Goal: Task Accomplishment & Management: Manage account settings

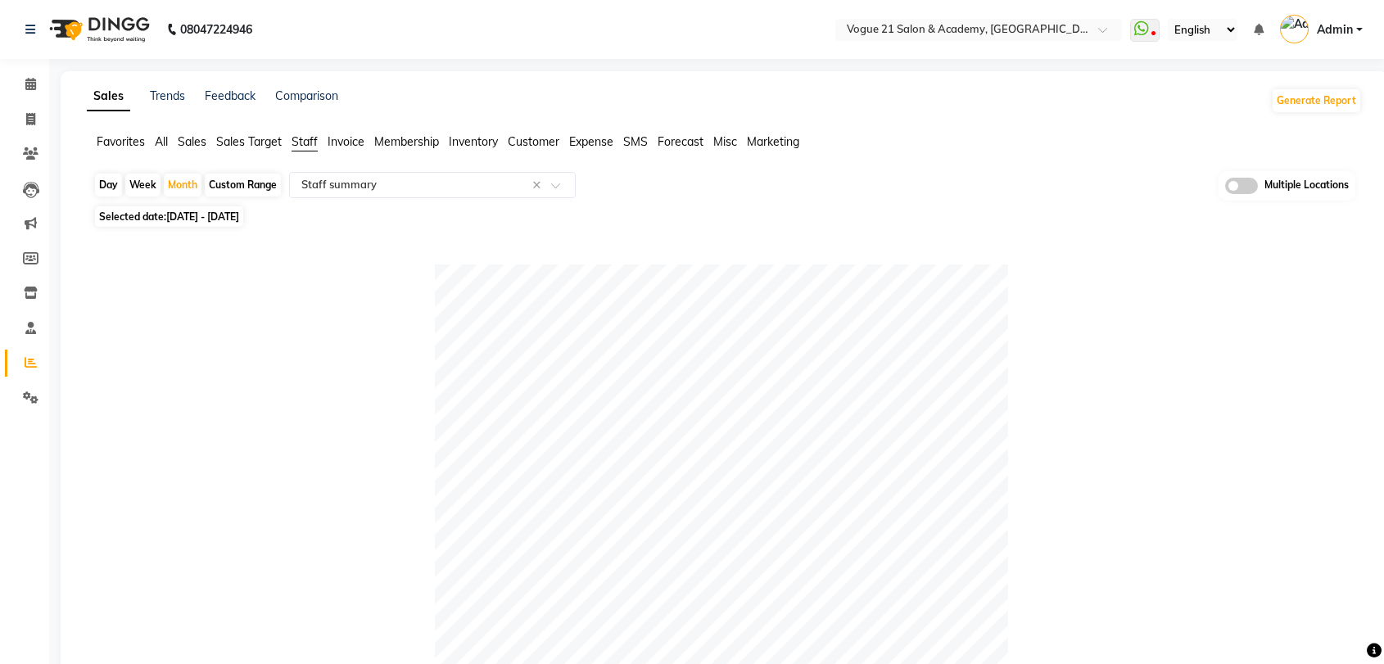
select select "filtered_report"
select select "pdf"
click at [28, 114] on icon at bounding box center [30, 119] width 9 height 12
select select "4433"
select select "service"
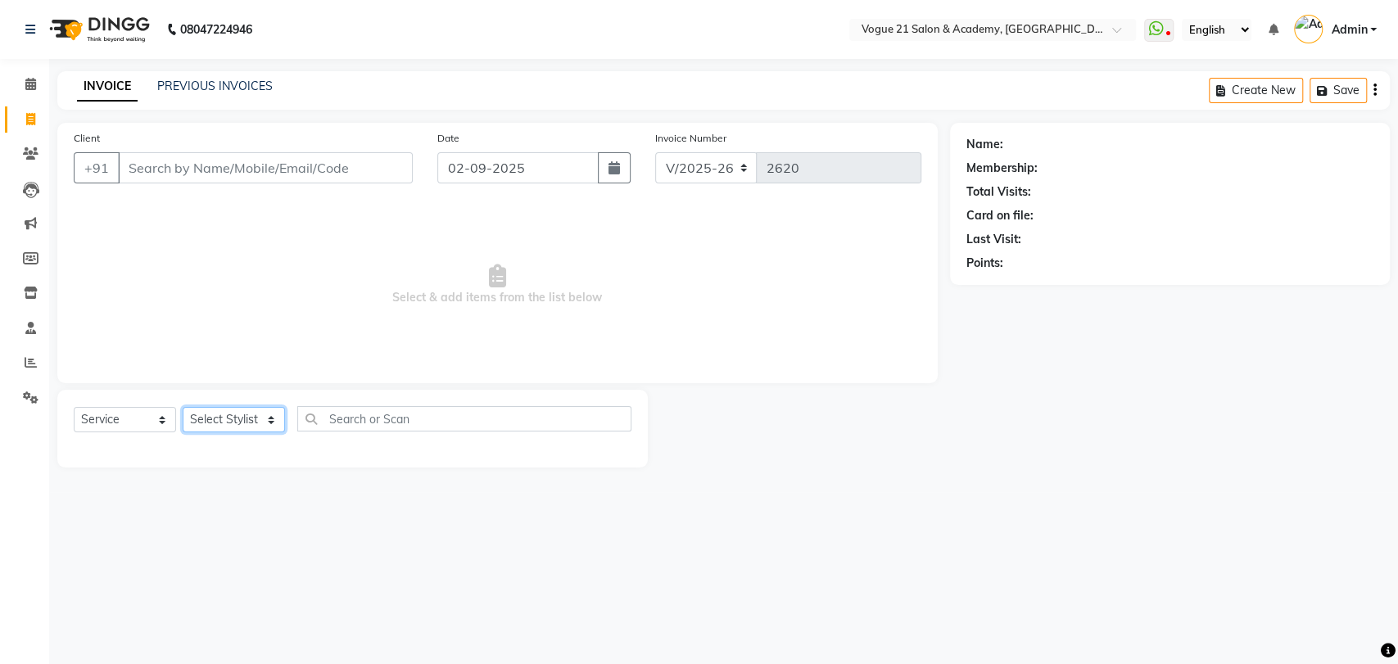
click at [254, 424] on select "Select Stylist [PERSON_NAME] [PERSON_NAME] [PERSON_NAME] [PERSON_NAME] [PERSON_…" at bounding box center [234, 419] width 102 height 25
select select "52036"
click at [183, 407] on select "Select Stylist [PERSON_NAME] [PERSON_NAME] [PERSON_NAME] [PERSON_NAME] [PERSON_…" at bounding box center [234, 419] width 102 height 25
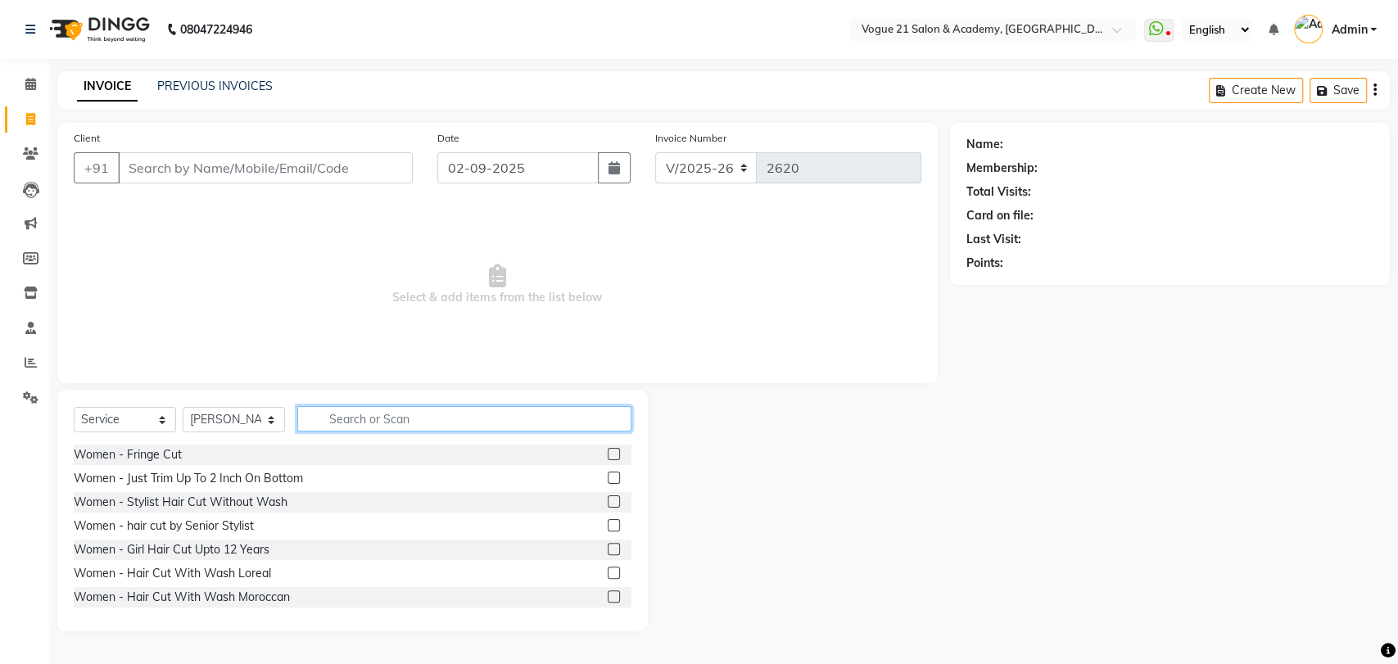
click at [394, 420] on input "text" at bounding box center [464, 418] width 334 height 25
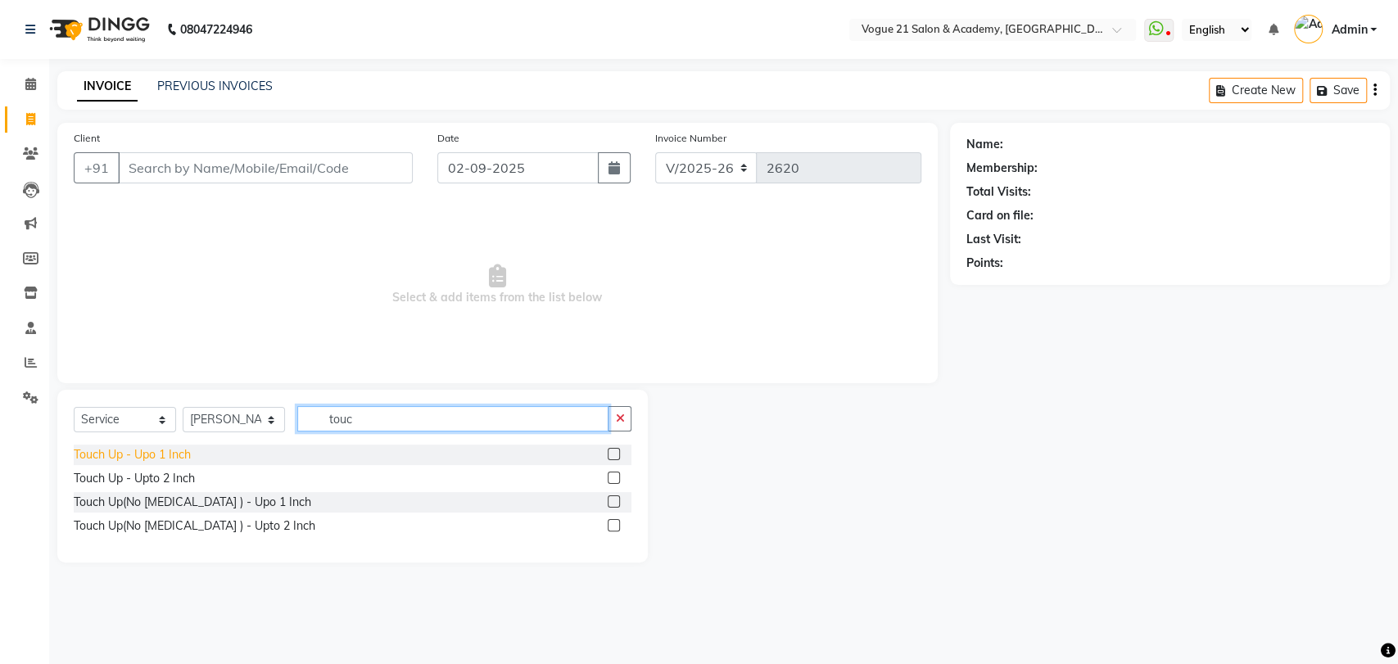
type input "touc"
click at [163, 462] on div "Touch Up - Upo 1 Inch" at bounding box center [132, 454] width 117 height 17
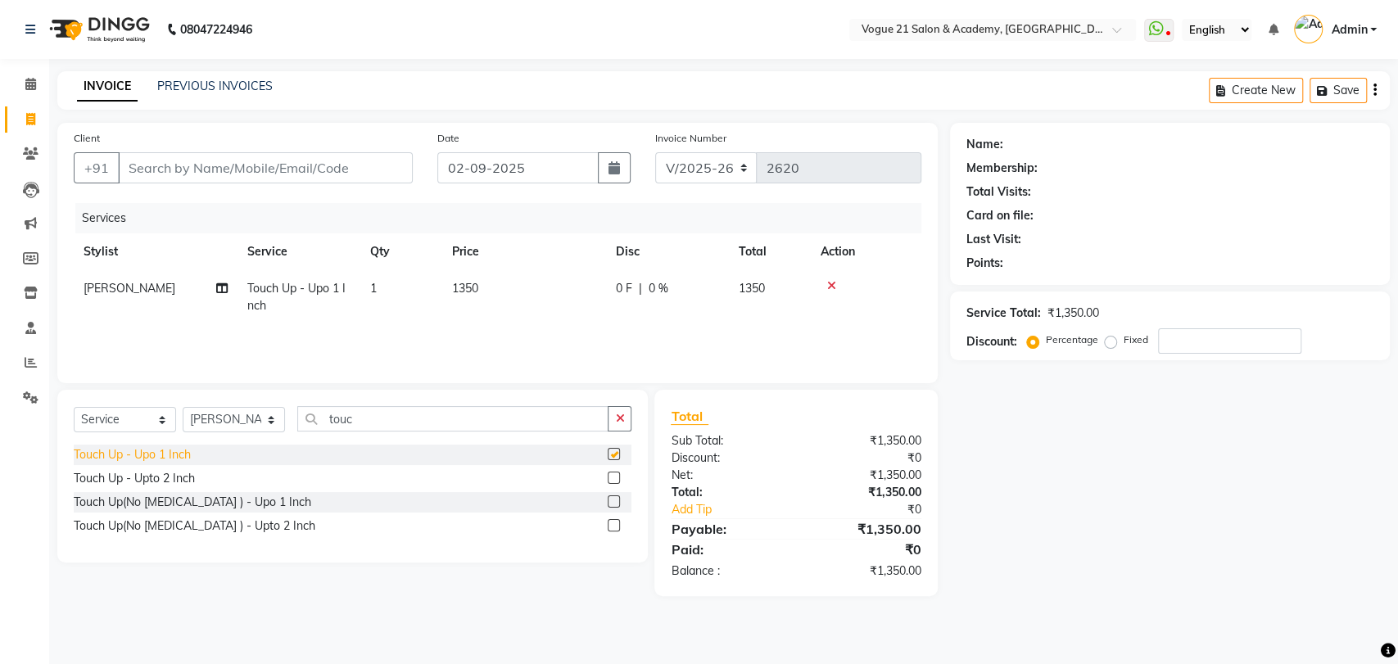
checkbox input "false"
click at [396, 418] on input "touc" at bounding box center [452, 418] width 311 height 25
type input "t"
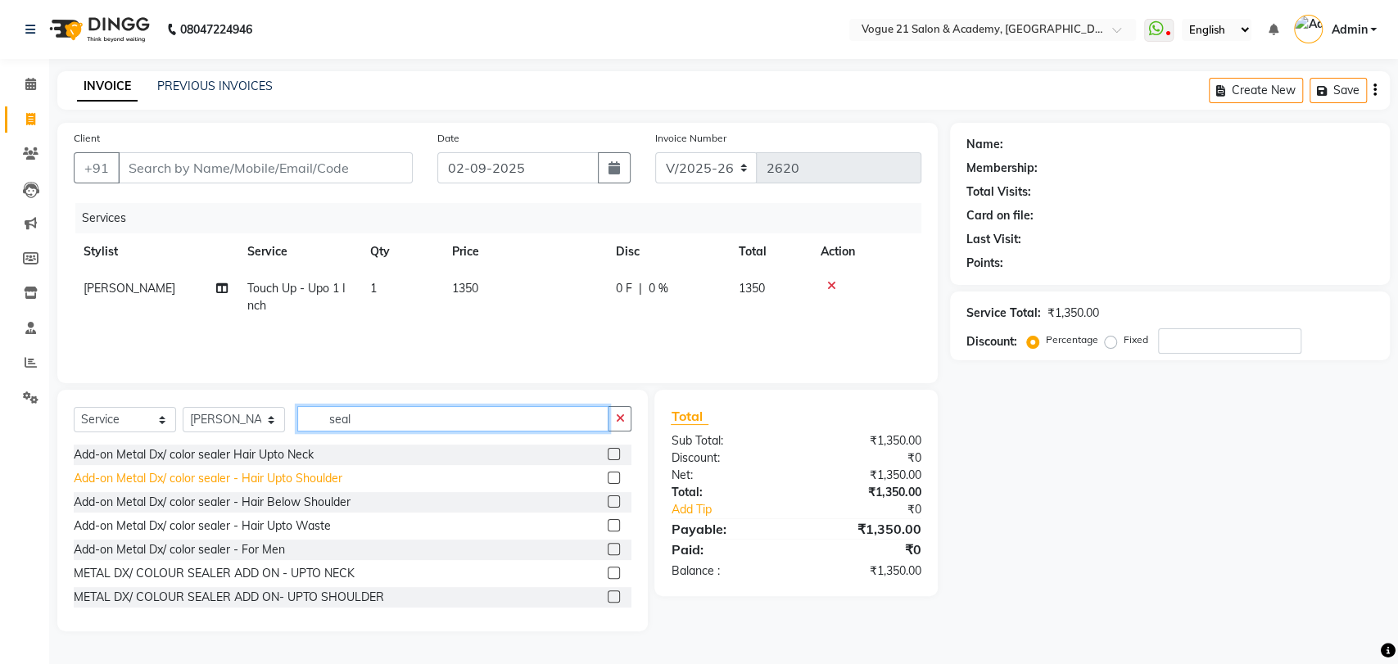
type input "seal"
click at [247, 473] on div "Add-on Metal Dx/ color sealer - Hair Upto Shoulder" at bounding box center [208, 478] width 269 height 17
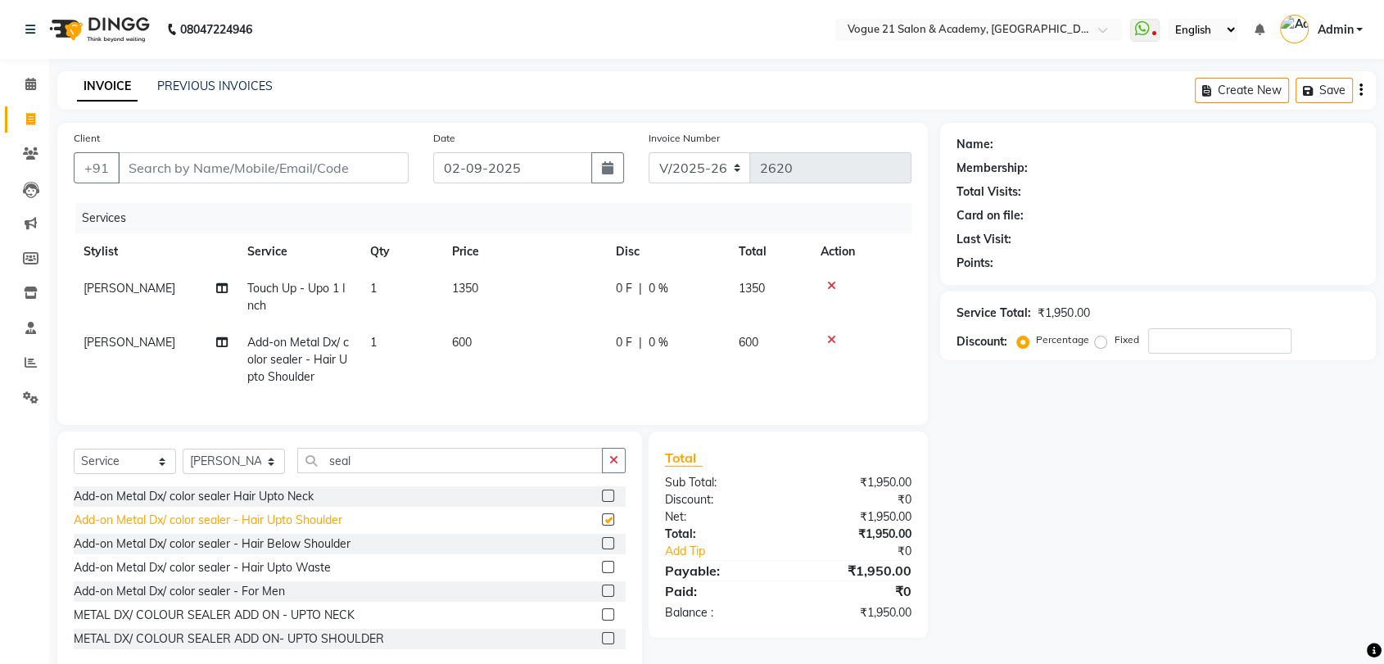
checkbox input "false"
click at [251, 468] on select "Select Stylist [PERSON_NAME] [PERSON_NAME] [PERSON_NAME] [PERSON_NAME] [PERSON_…" at bounding box center [234, 461] width 102 height 25
select select "25490"
click at [183, 463] on select "Select Stylist [PERSON_NAME] [PERSON_NAME] [PERSON_NAME] [PERSON_NAME] [PERSON_…" at bounding box center [234, 461] width 102 height 25
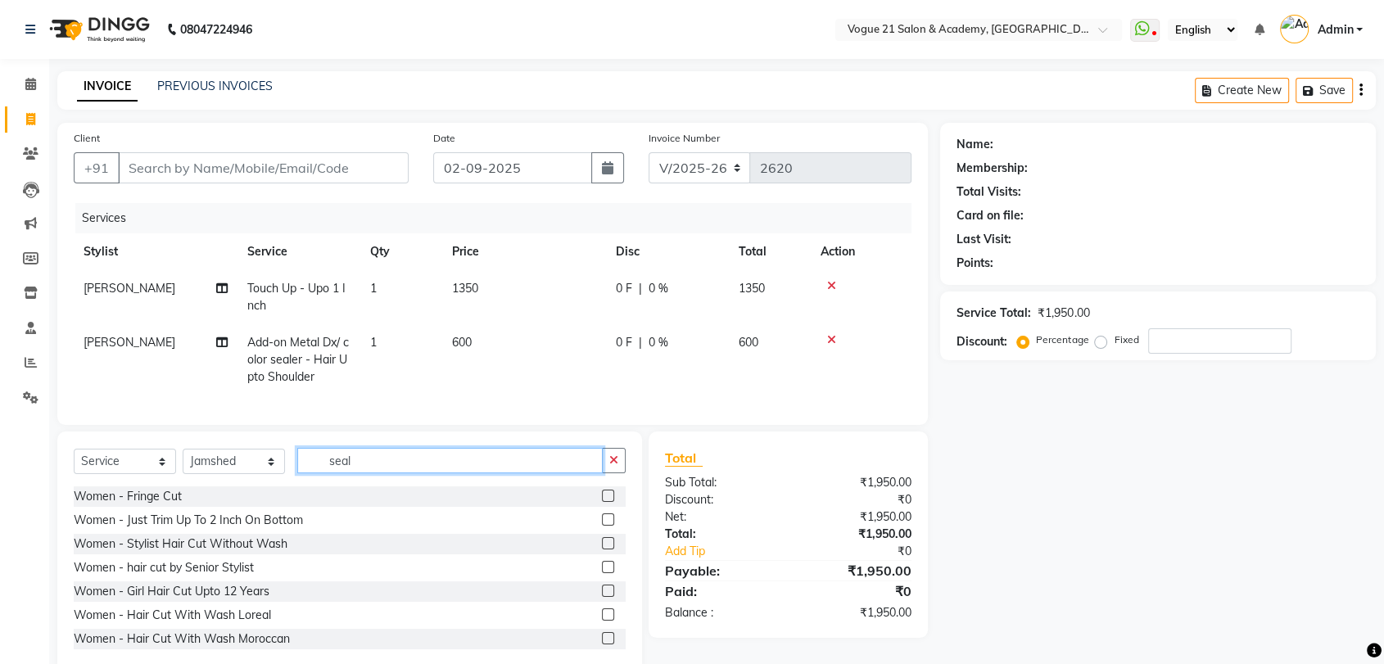
click at [388, 473] on input "seal" at bounding box center [450, 460] width 306 height 25
type input "s"
type input "t"
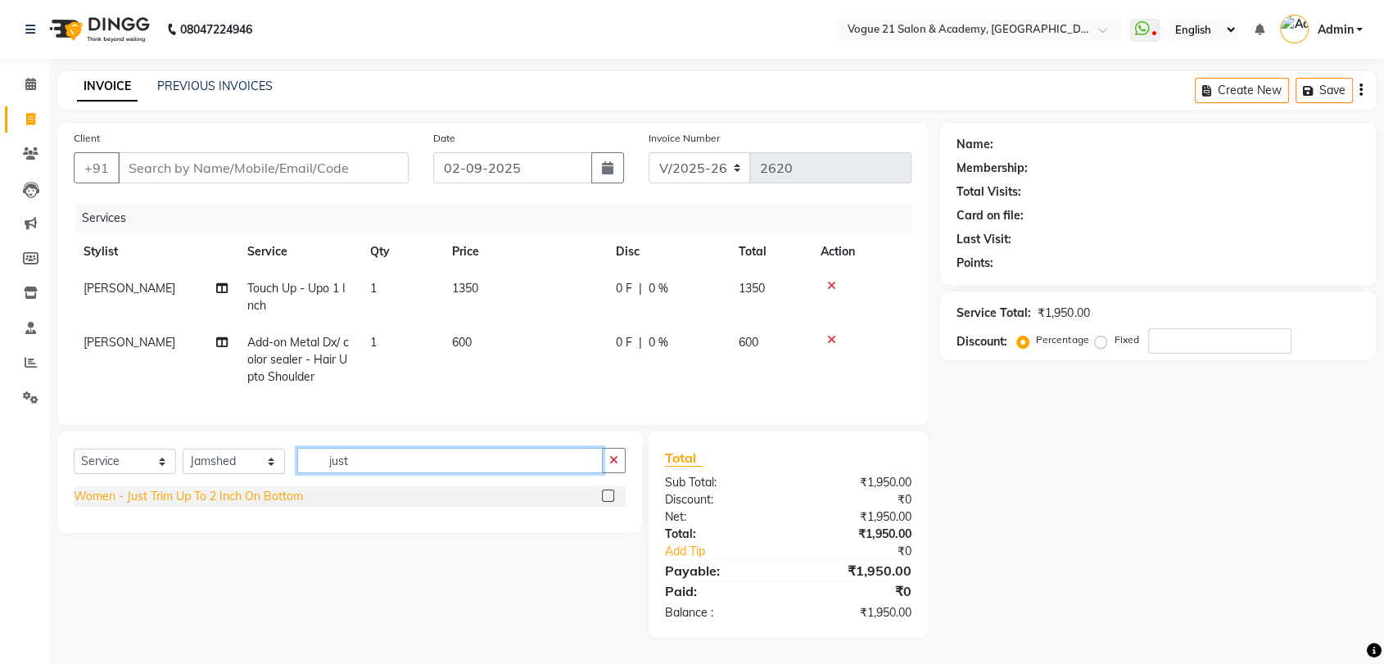
type input "just"
click at [242, 505] on div "Women - Just Trim Up To 2 Inch On Bottom" at bounding box center [188, 496] width 229 height 17
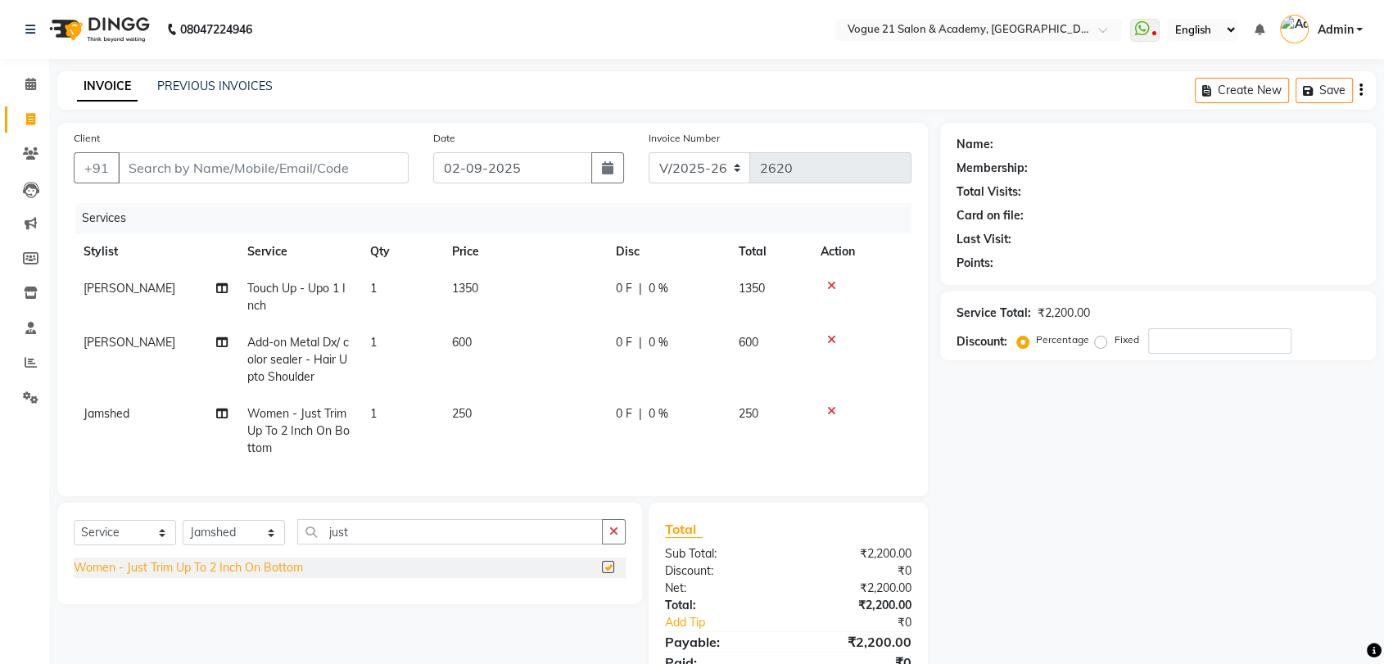
checkbox input "false"
click at [375, 545] on input "just" at bounding box center [450, 531] width 306 height 25
type input "j"
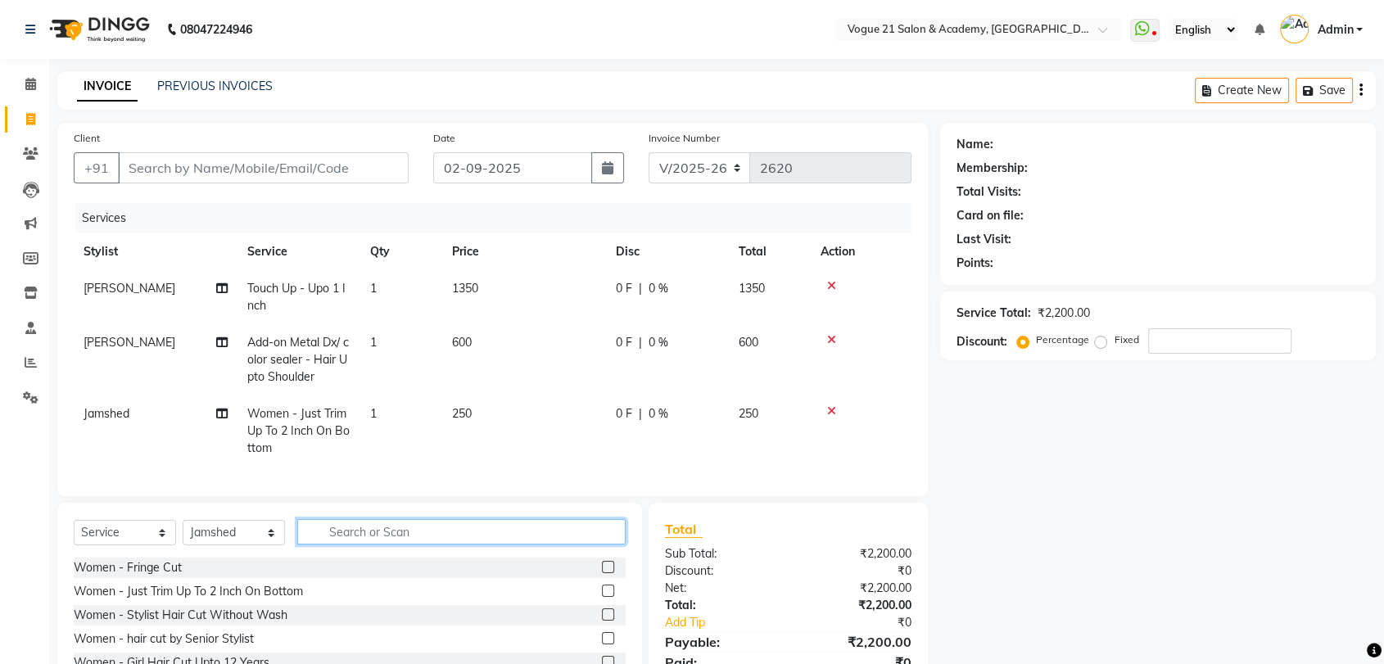
scroll to position [66, 0]
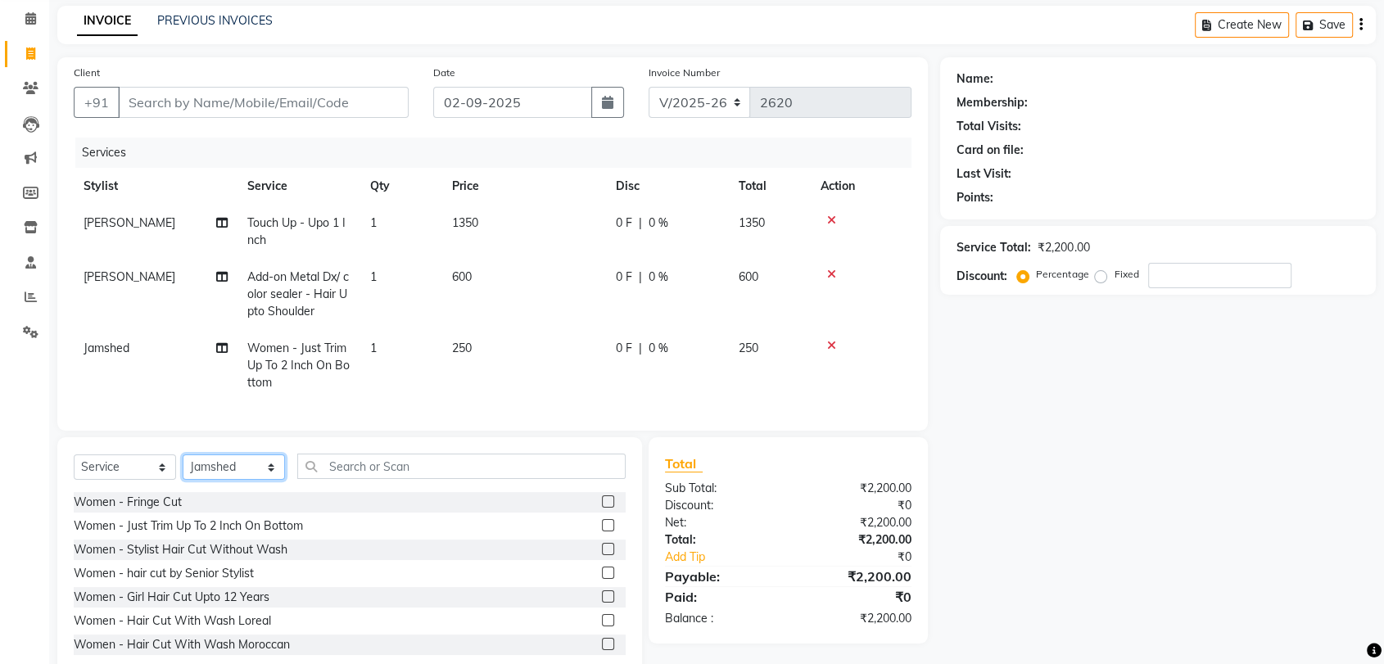
click at [224, 480] on select "Select Stylist [PERSON_NAME] [PERSON_NAME] [PERSON_NAME] [PERSON_NAME] [PERSON_…" at bounding box center [234, 467] width 102 height 25
select select "66614"
click at [183, 468] on select "Select Stylist [PERSON_NAME] [PERSON_NAME] [PERSON_NAME] [PERSON_NAME] [PERSON_…" at bounding box center [234, 467] width 102 height 25
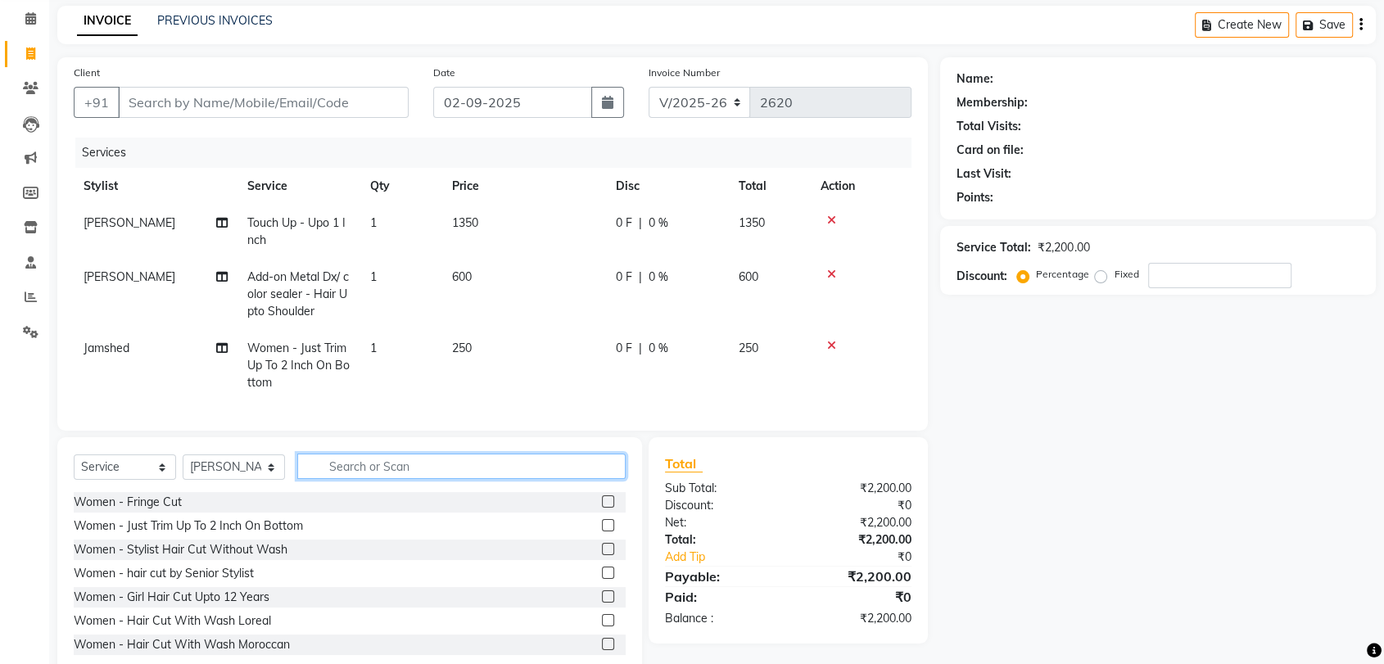
click at [377, 479] on input "text" at bounding box center [461, 466] width 328 height 25
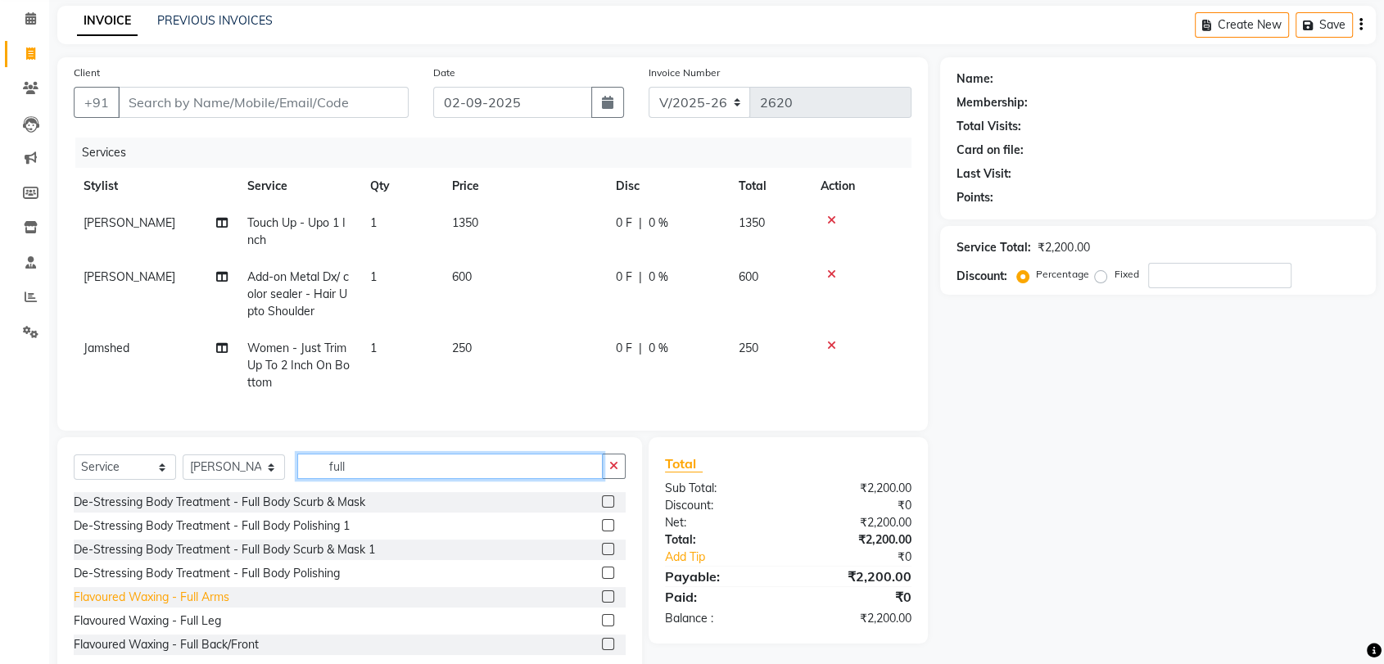
type input "full"
click at [185, 606] on div "Flavoured Waxing - Full Arms" at bounding box center [152, 597] width 156 height 17
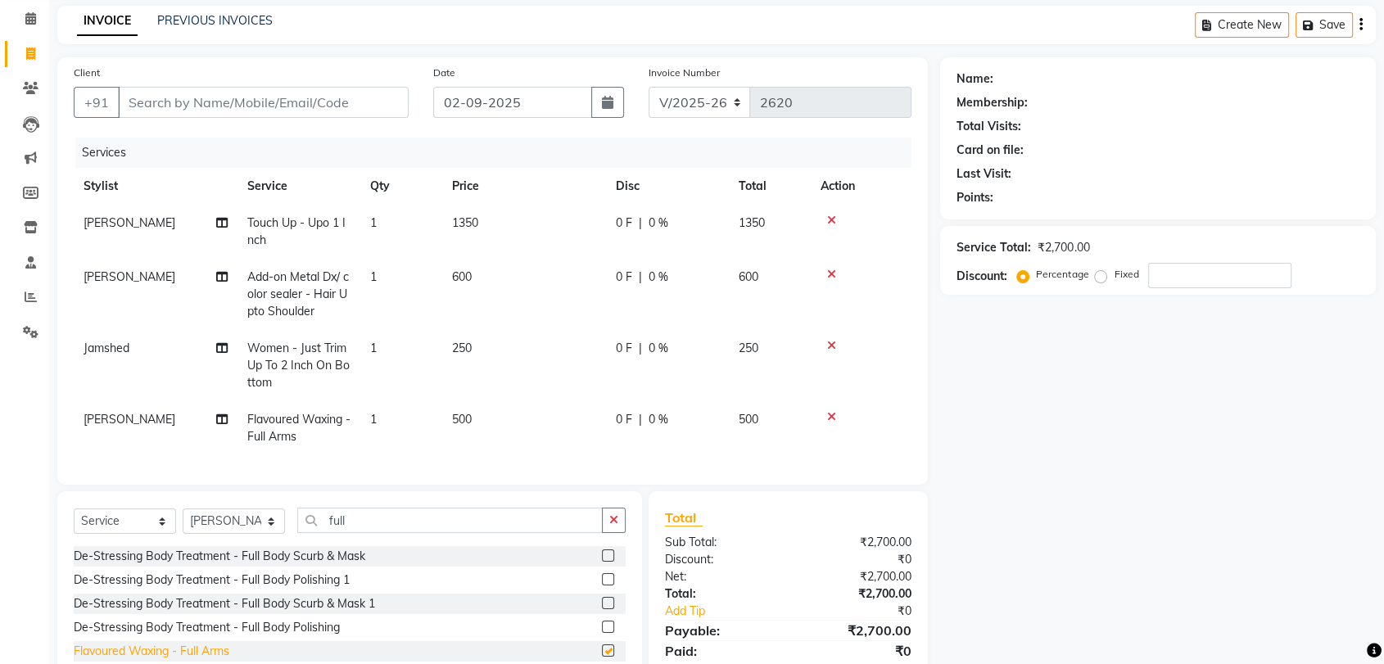
checkbox input "false"
click at [373, 532] on input "full" at bounding box center [450, 520] width 306 height 25
type input "f"
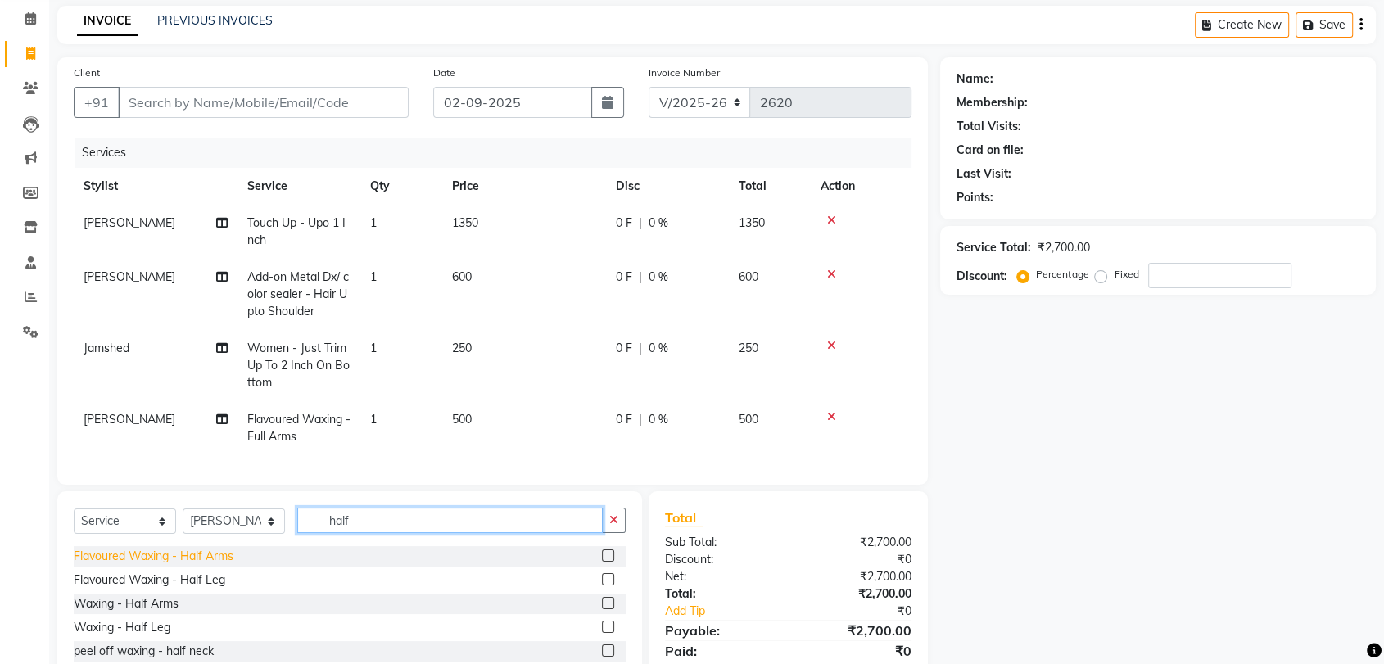
type input "half"
click at [144, 565] on div "Flavoured Waxing - Half Arms" at bounding box center [154, 556] width 160 height 17
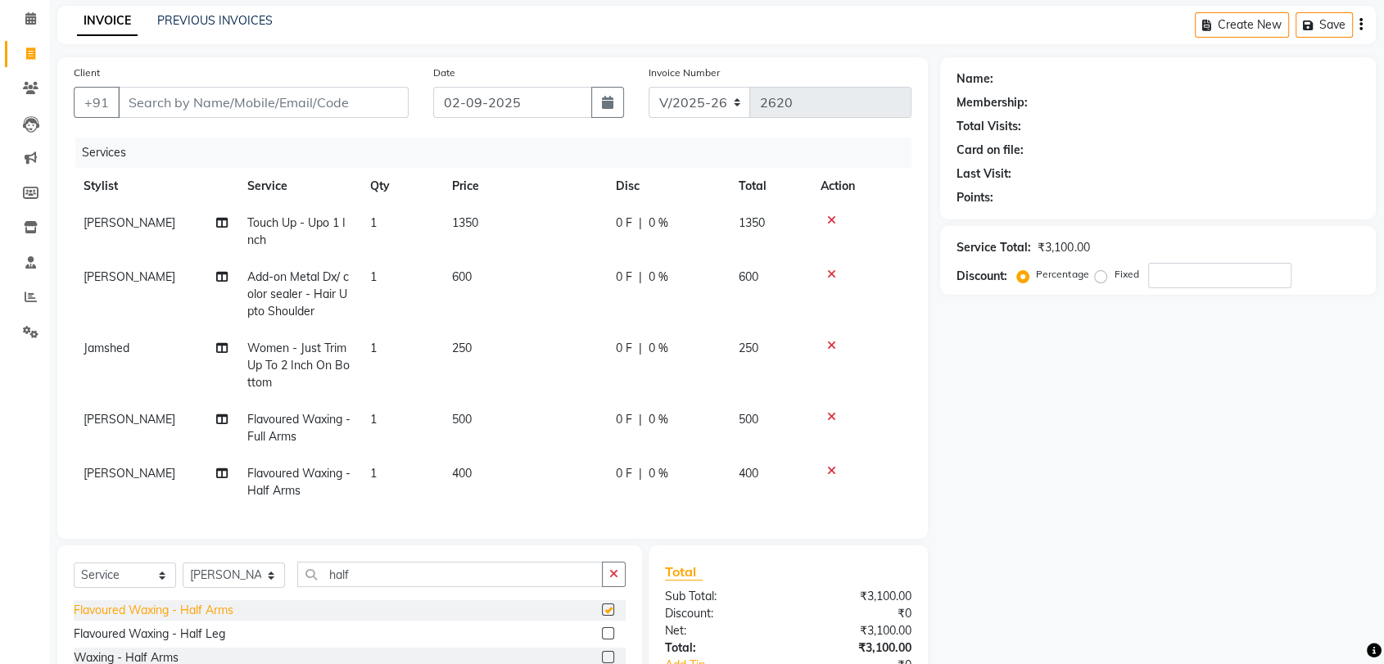
checkbox input "false"
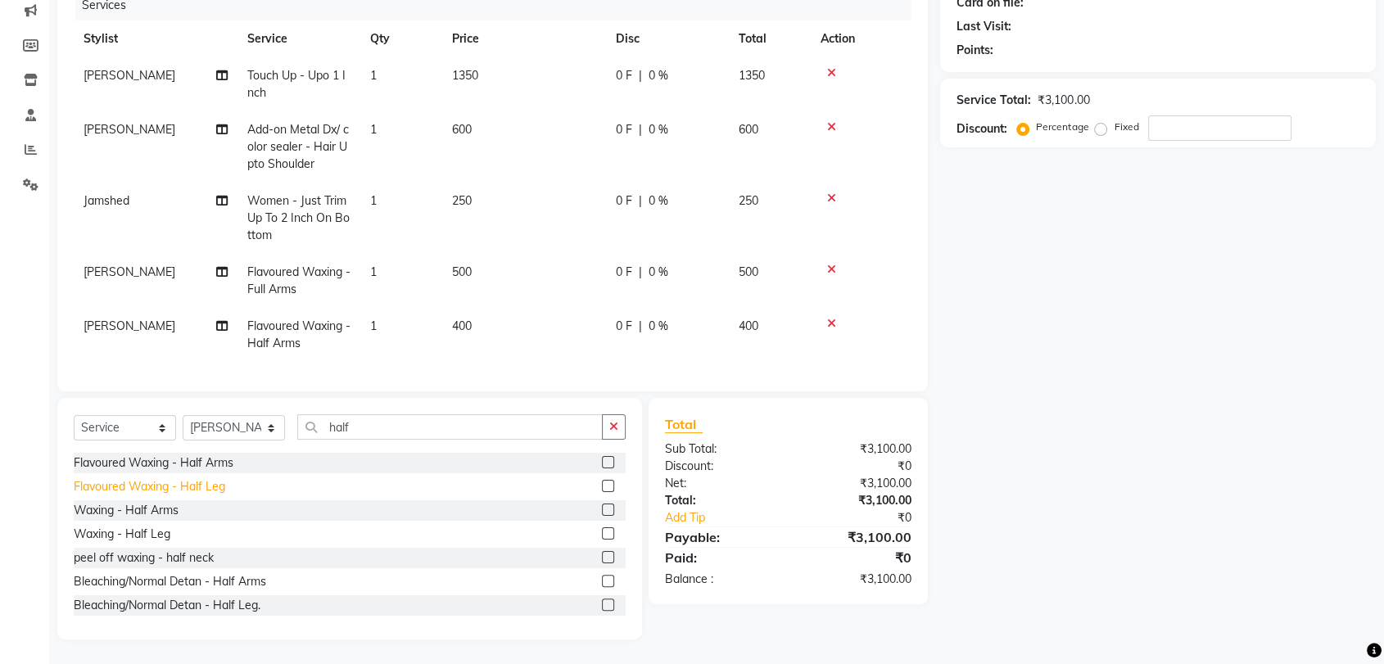
click at [204, 487] on div "Flavoured Waxing - Half Leg" at bounding box center [150, 486] width 152 height 17
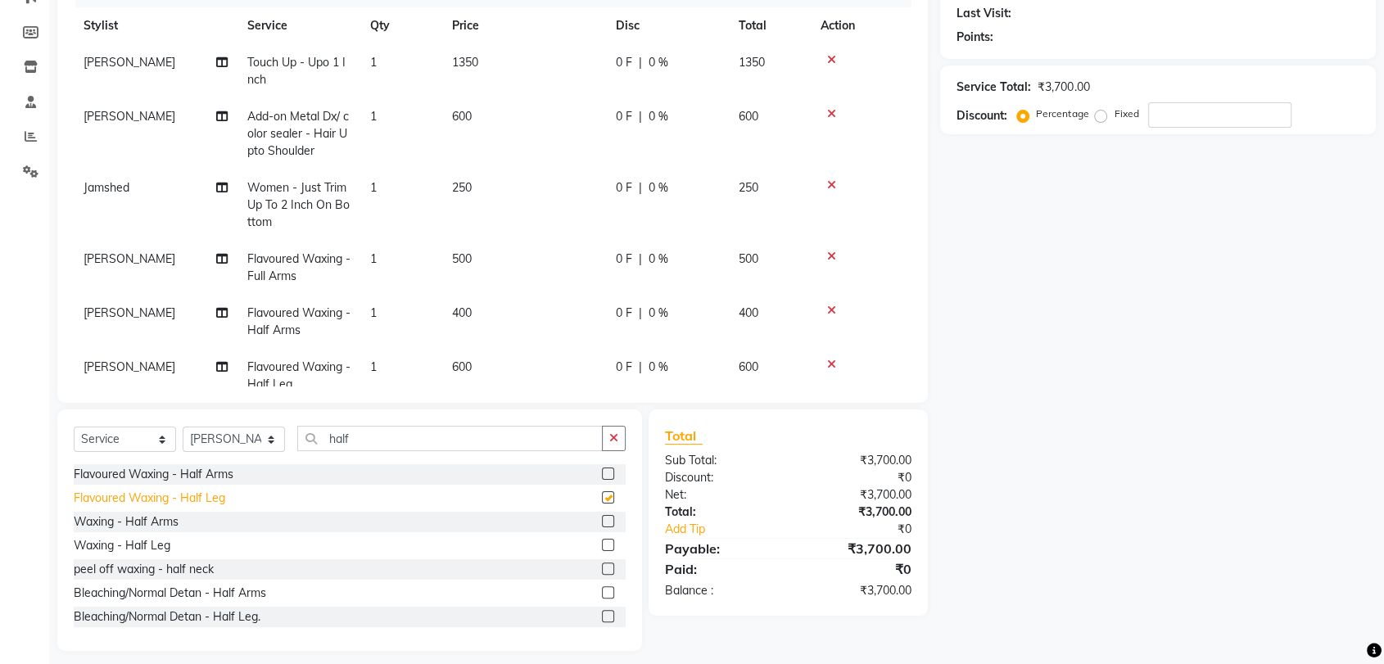
checkbox input "false"
click at [830, 310] on icon at bounding box center [831, 310] width 9 height 11
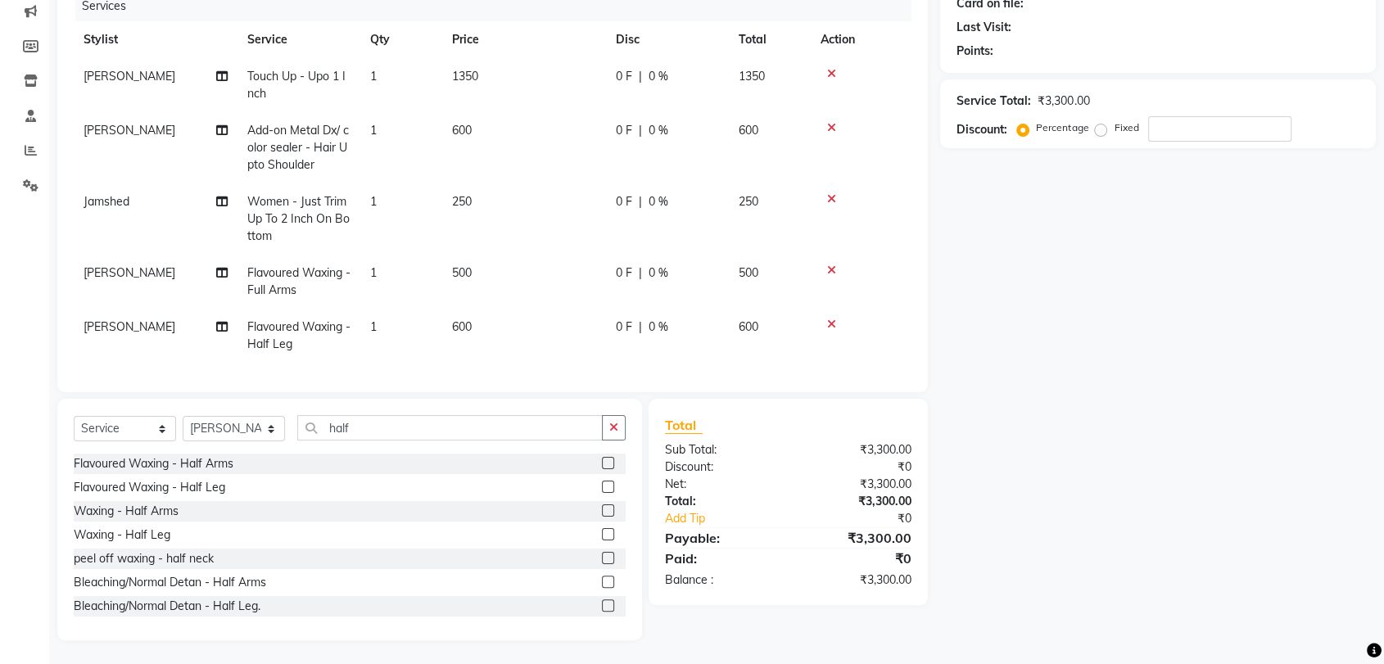
scroll to position [42, 0]
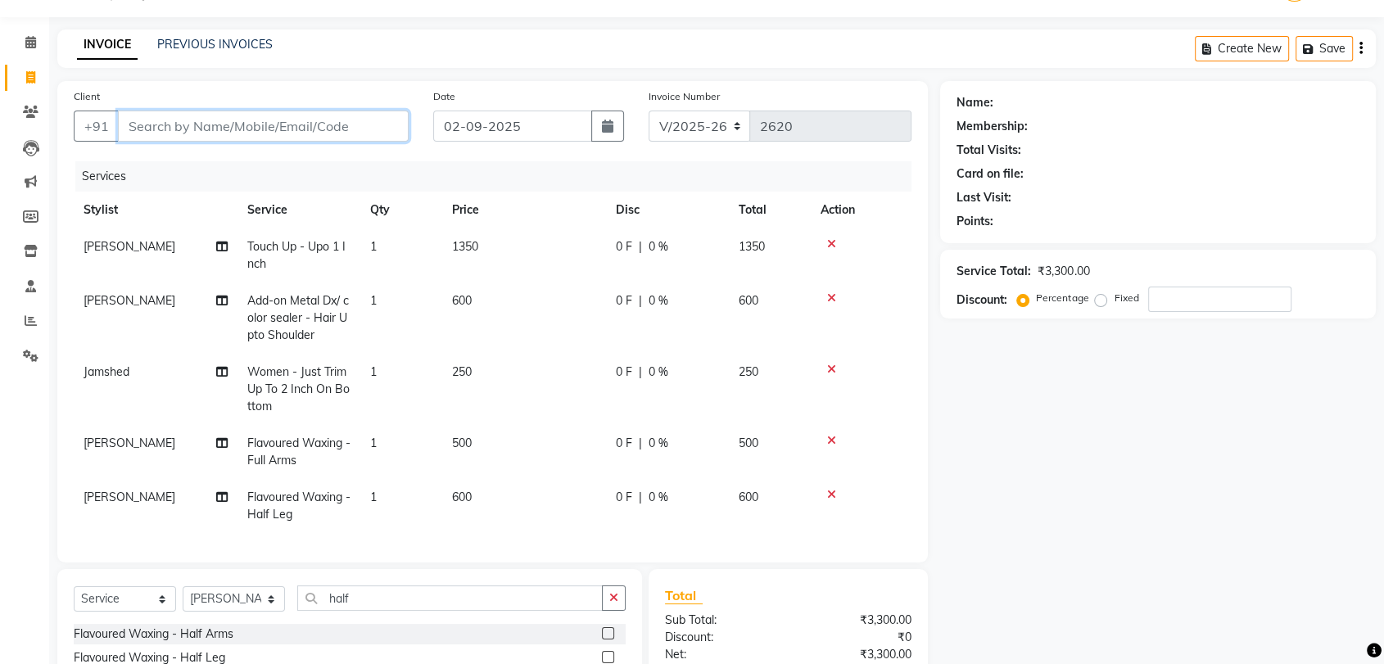
click at [223, 126] on input "Client" at bounding box center [263, 126] width 291 height 31
type input "b"
type input "0"
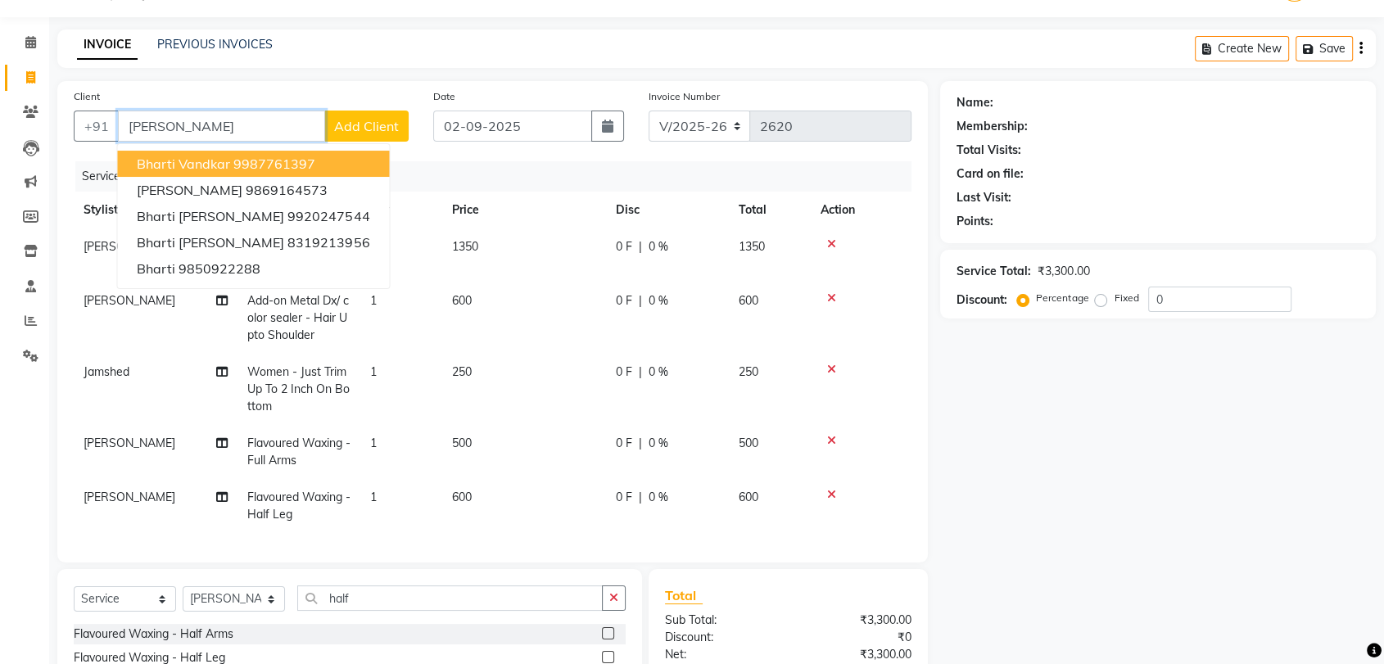
click at [184, 169] on span "bharti vandkar" at bounding box center [183, 164] width 93 height 16
type input "9987761397"
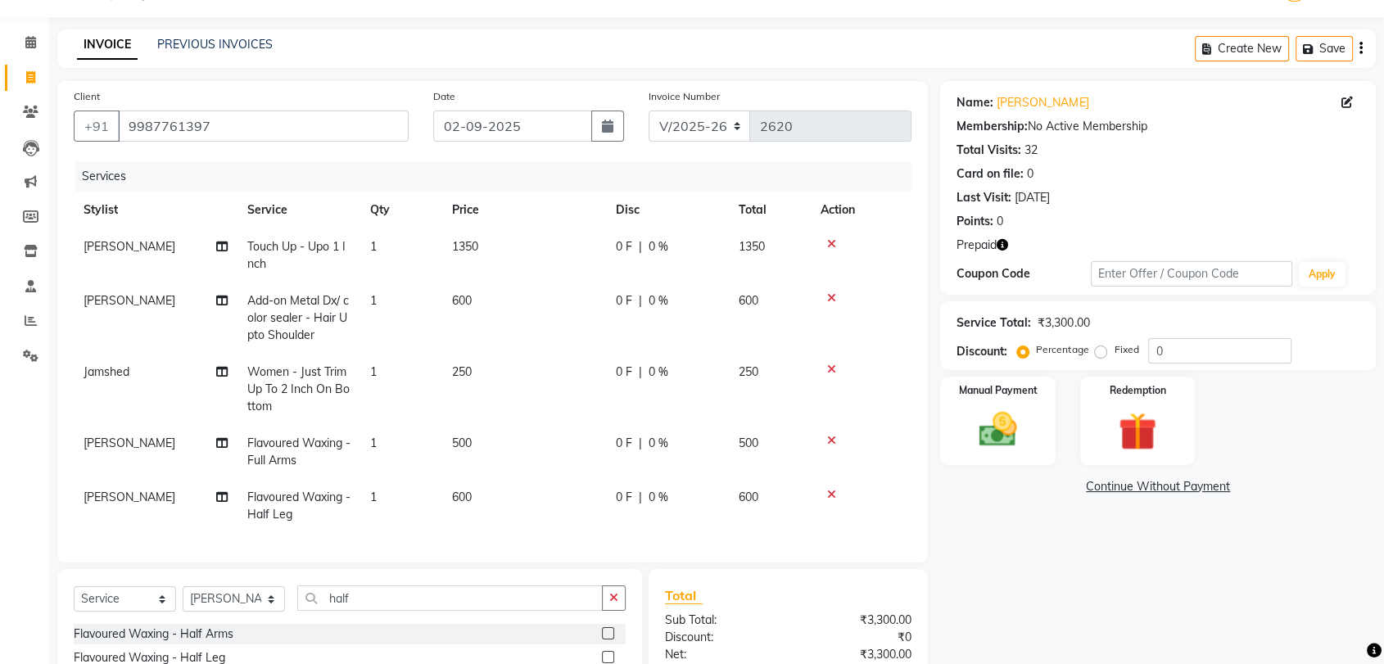
click at [1000, 245] on icon "button" at bounding box center [1002, 244] width 11 height 11
click at [854, 183] on div "Services" at bounding box center [499, 176] width 849 height 30
click at [831, 244] on icon at bounding box center [831, 243] width 9 height 11
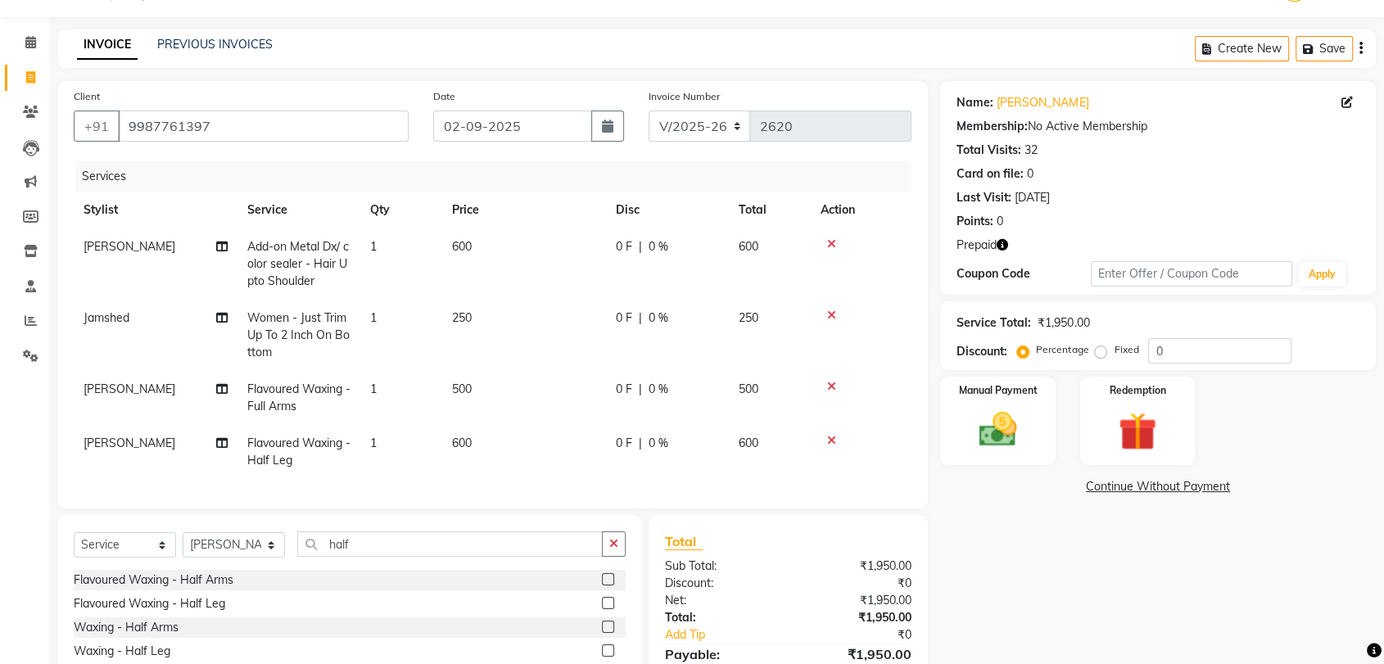
click at [1159, 487] on link "Continue Without Payment" at bounding box center [1158, 486] width 429 height 17
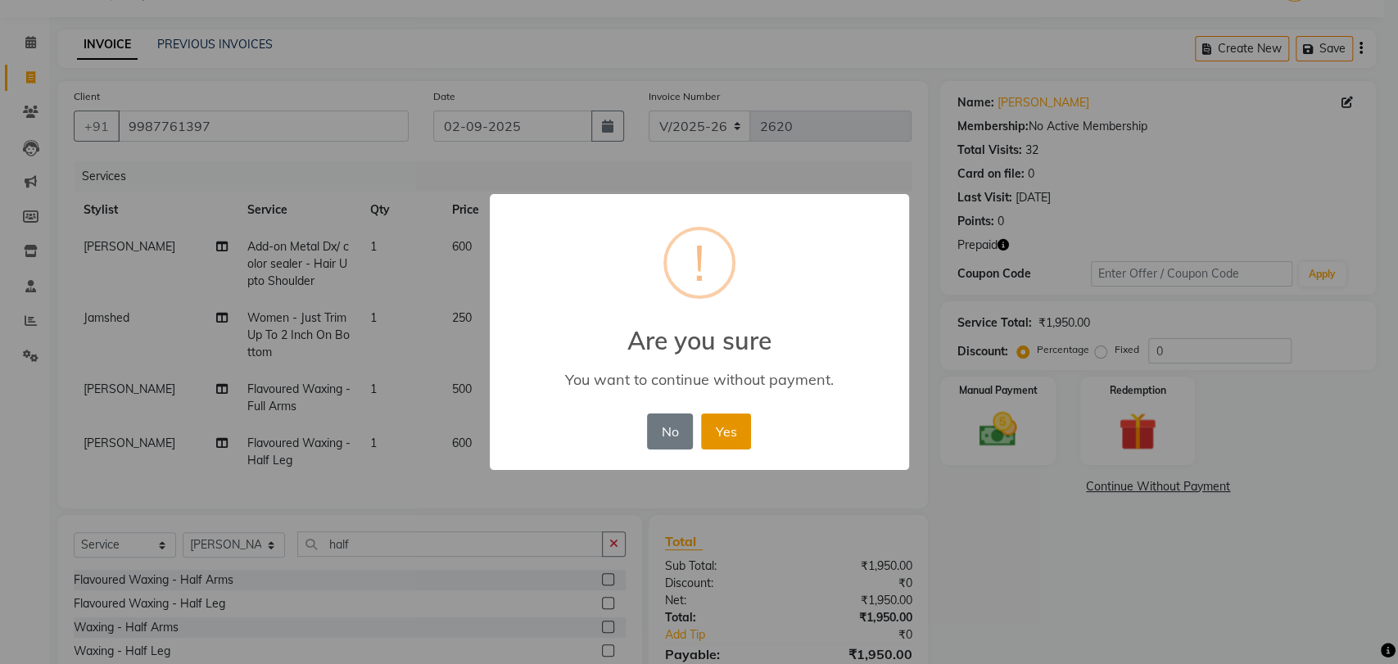
click at [731, 421] on button "Yes" at bounding box center [726, 432] width 50 height 36
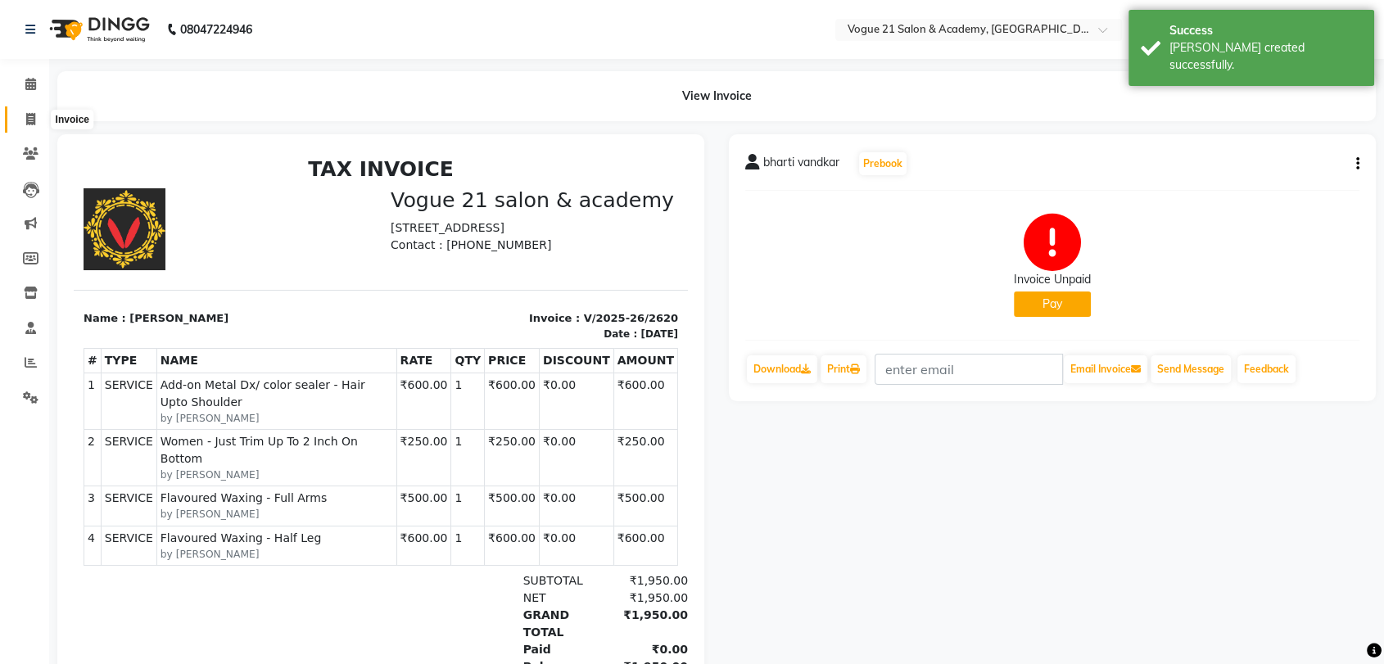
click at [30, 120] on icon at bounding box center [30, 119] width 9 height 12
select select "4433"
select select "service"
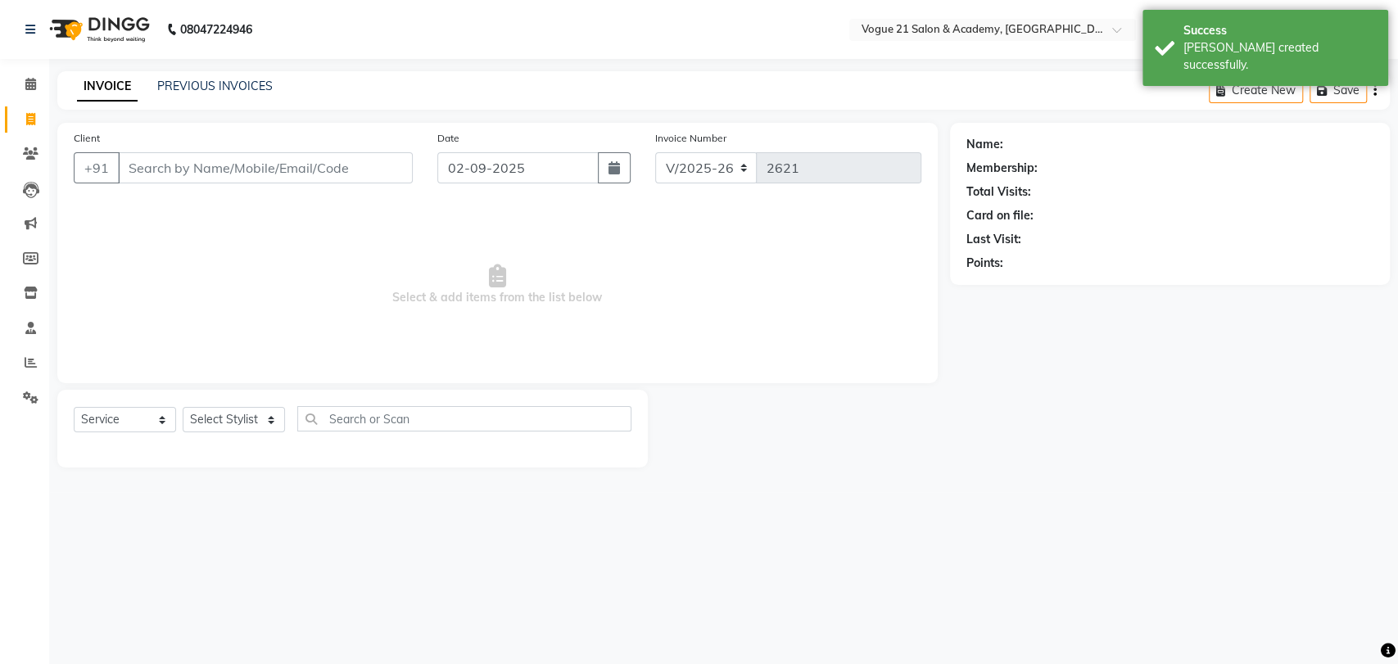
click at [179, 161] on input "Client" at bounding box center [265, 167] width 295 height 31
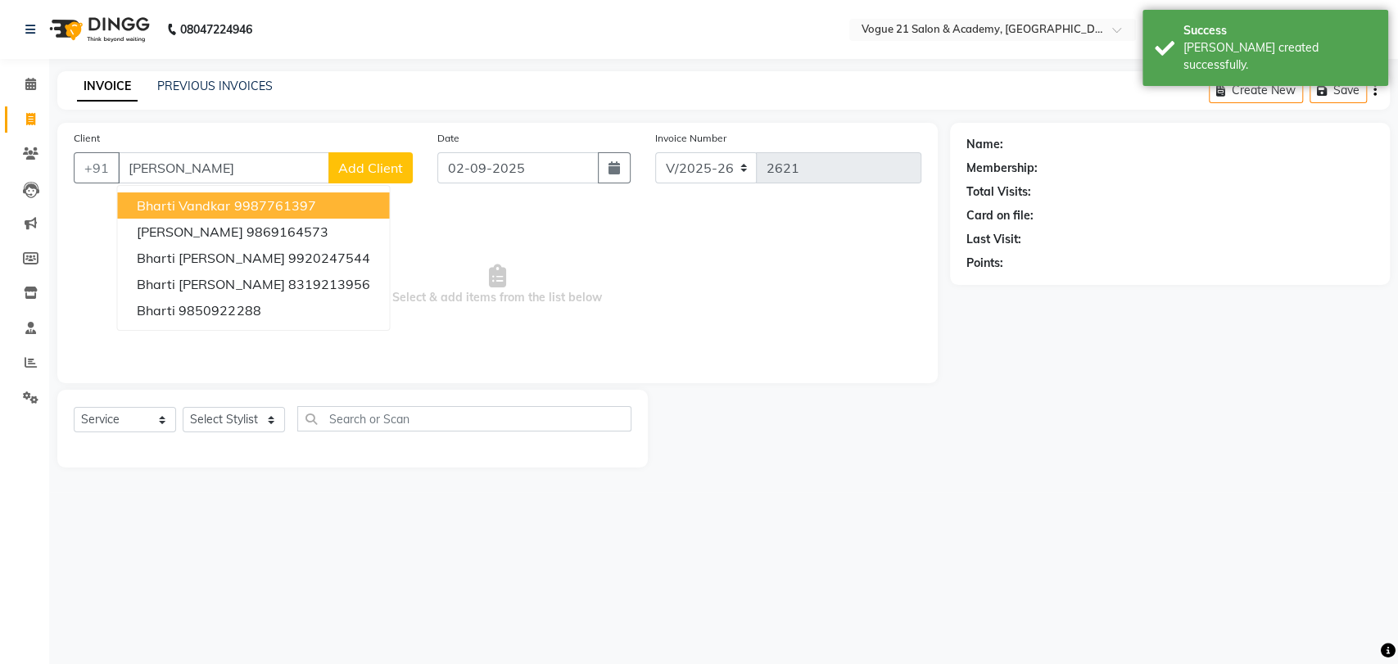
click at [155, 211] on span "bharti vandkar" at bounding box center [183, 205] width 93 height 16
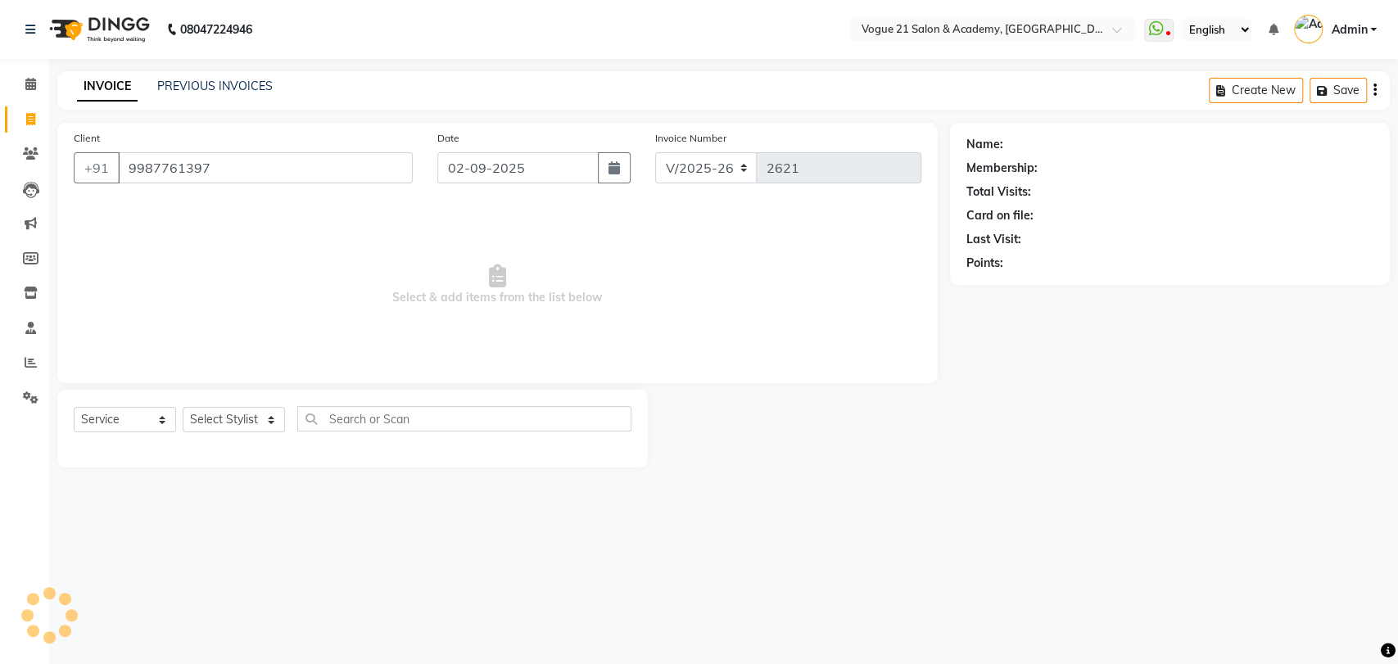
type input "9987761397"
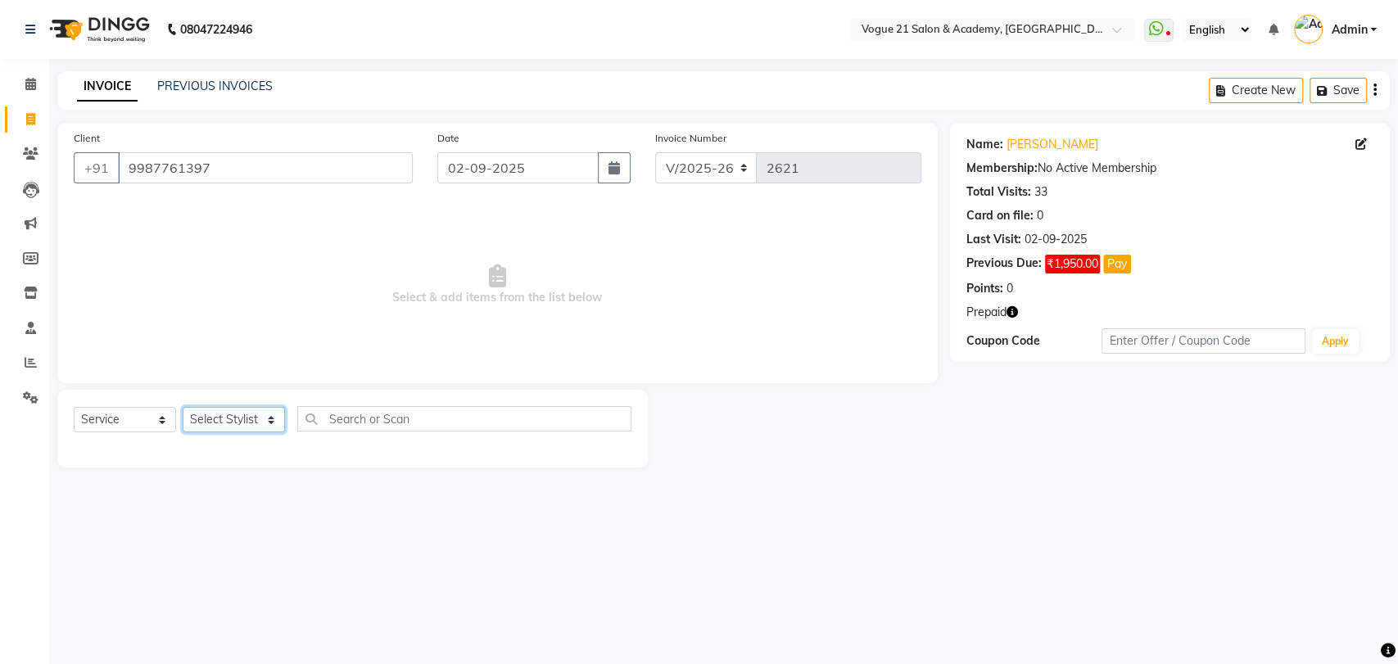
click at [212, 420] on select "Select Stylist [PERSON_NAME] [PERSON_NAME] [PERSON_NAME] [PERSON_NAME] [PERSON_…" at bounding box center [234, 419] width 102 height 25
select select "52036"
click at [183, 407] on select "Select Stylist [PERSON_NAME] [PERSON_NAME] [PERSON_NAME] [PERSON_NAME] [PERSON_…" at bounding box center [234, 419] width 102 height 25
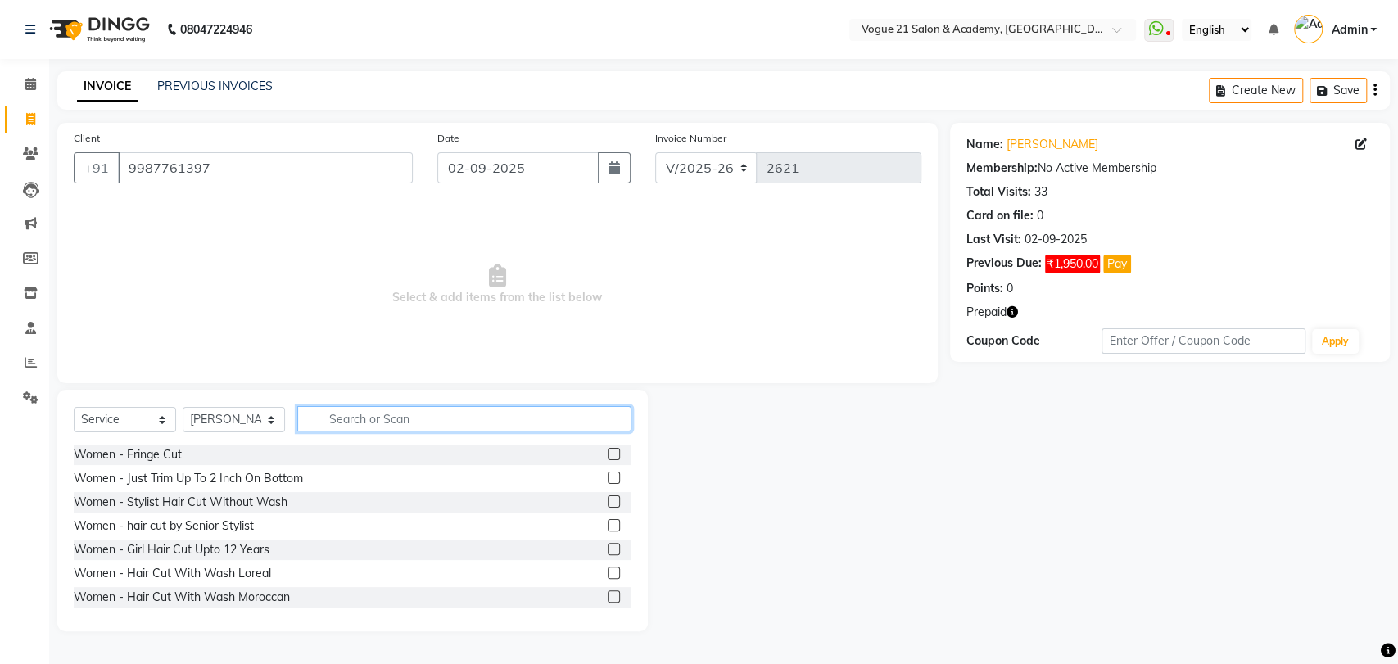
click at [367, 423] on input "text" at bounding box center [464, 418] width 334 height 25
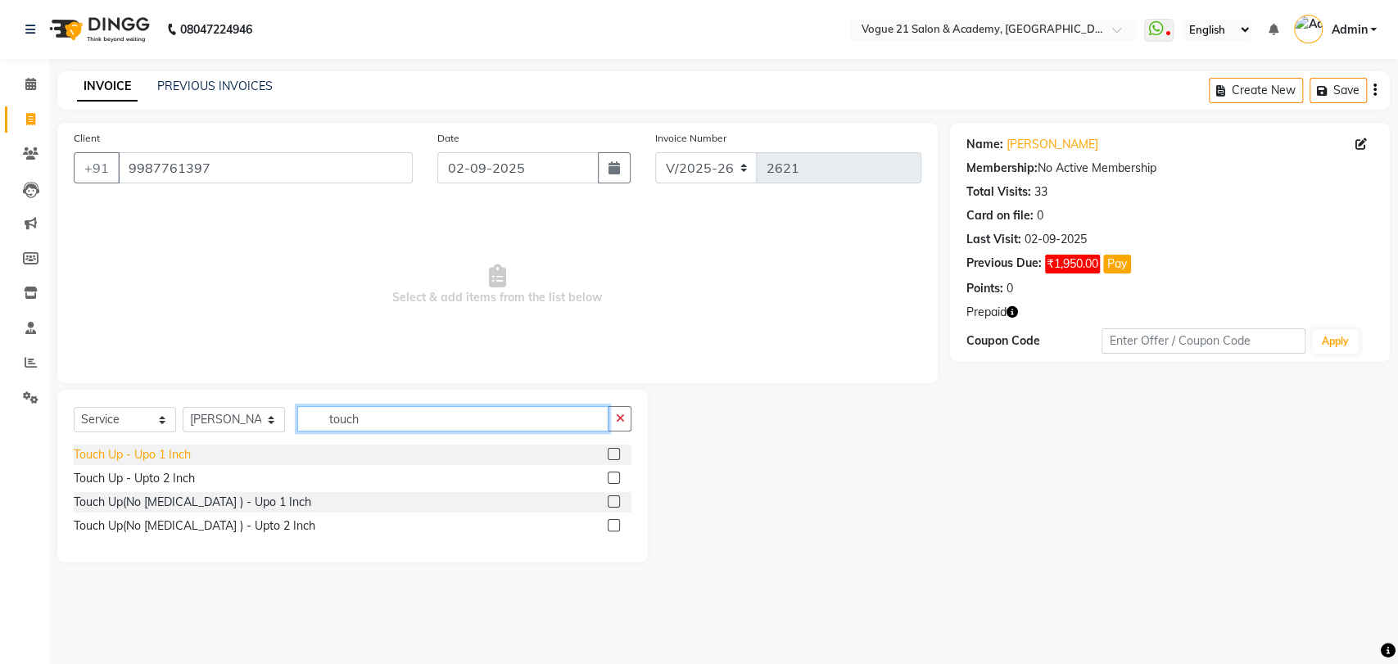
type input "touch"
click at [170, 457] on div "Touch Up - Upo 1 Inch" at bounding box center [132, 454] width 117 height 17
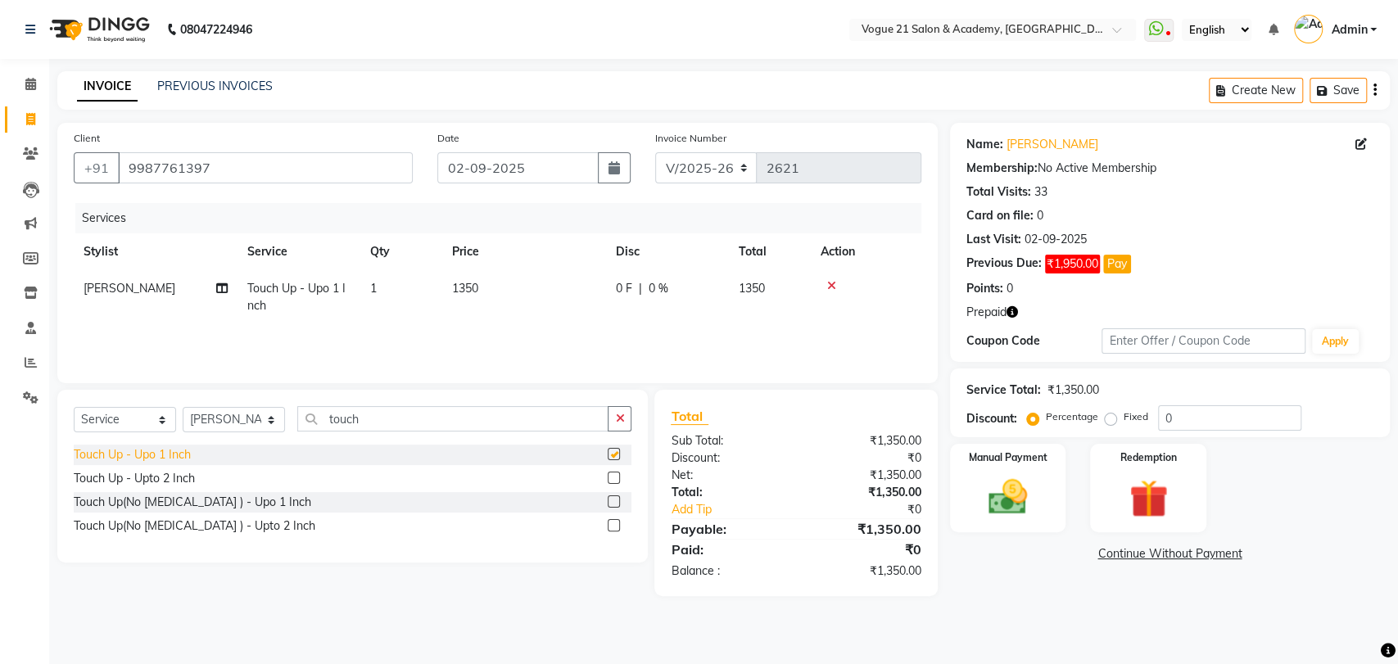
checkbox input "false"
click at [1016, 496] on img at bounding box center [1008, 497] width 65 height 46
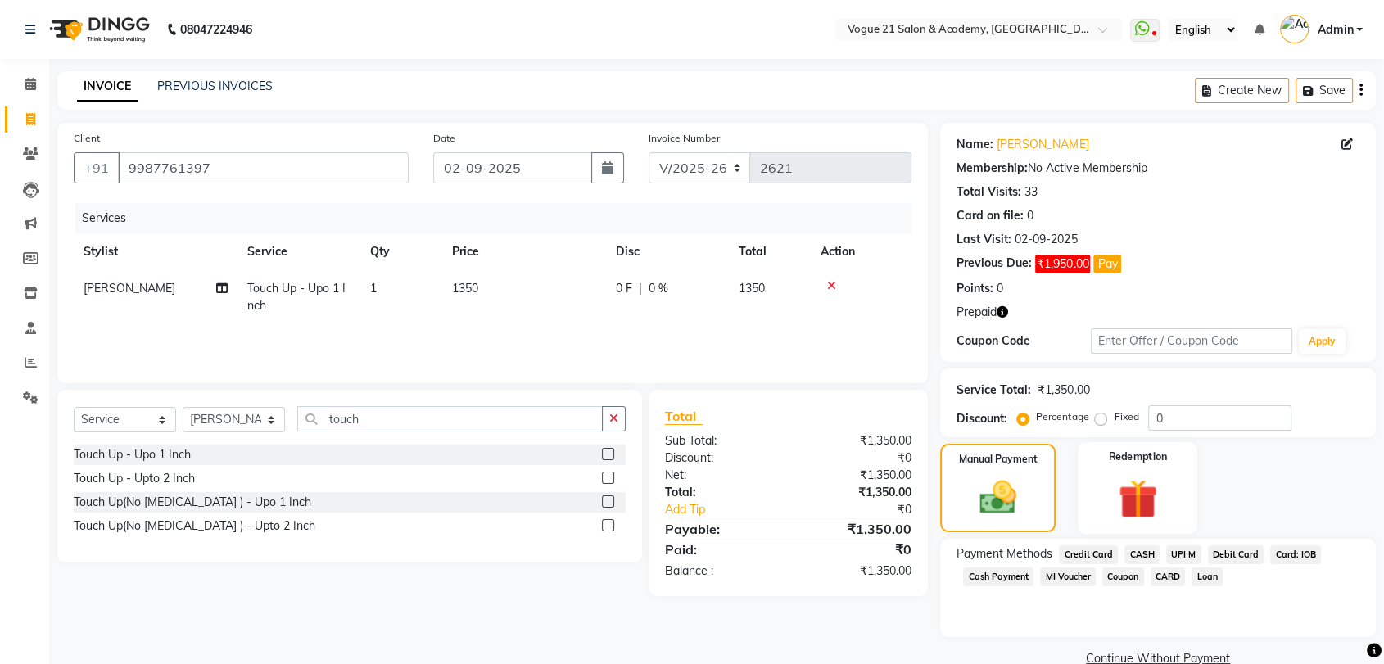
click at [1112, 501] on img at bounding box center [1138, 498] width 64 height 49
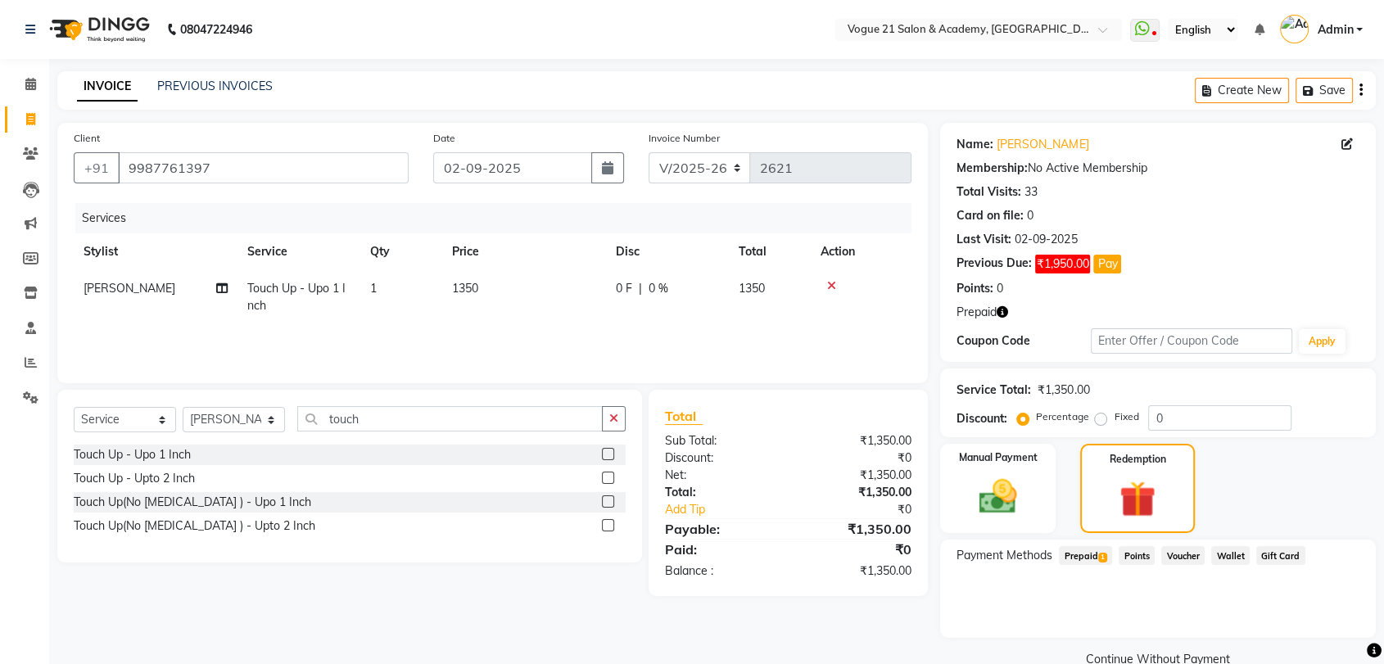
click at [1089, 553] on span "Prepaid 1" at bounding box center [1085, 555] width 53 height 19
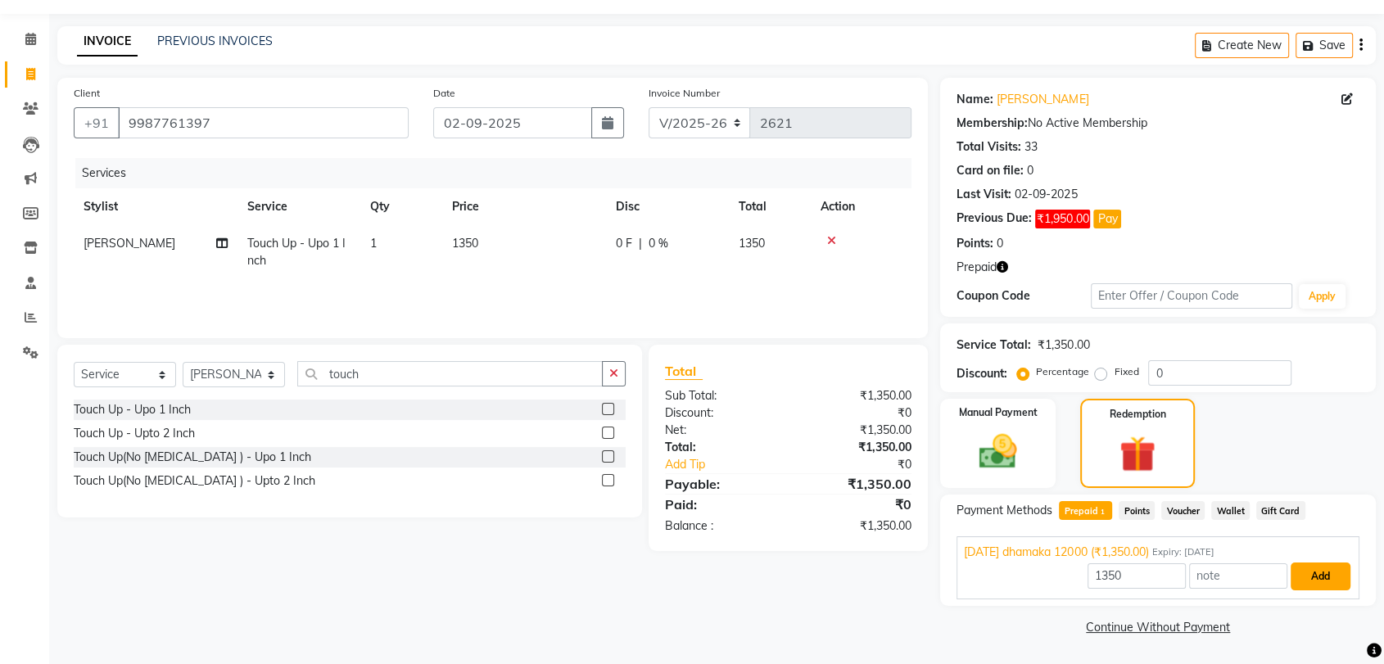
click at [1320, 571] on button "Add" at bounding box center [1321, 577] width 60 height 28
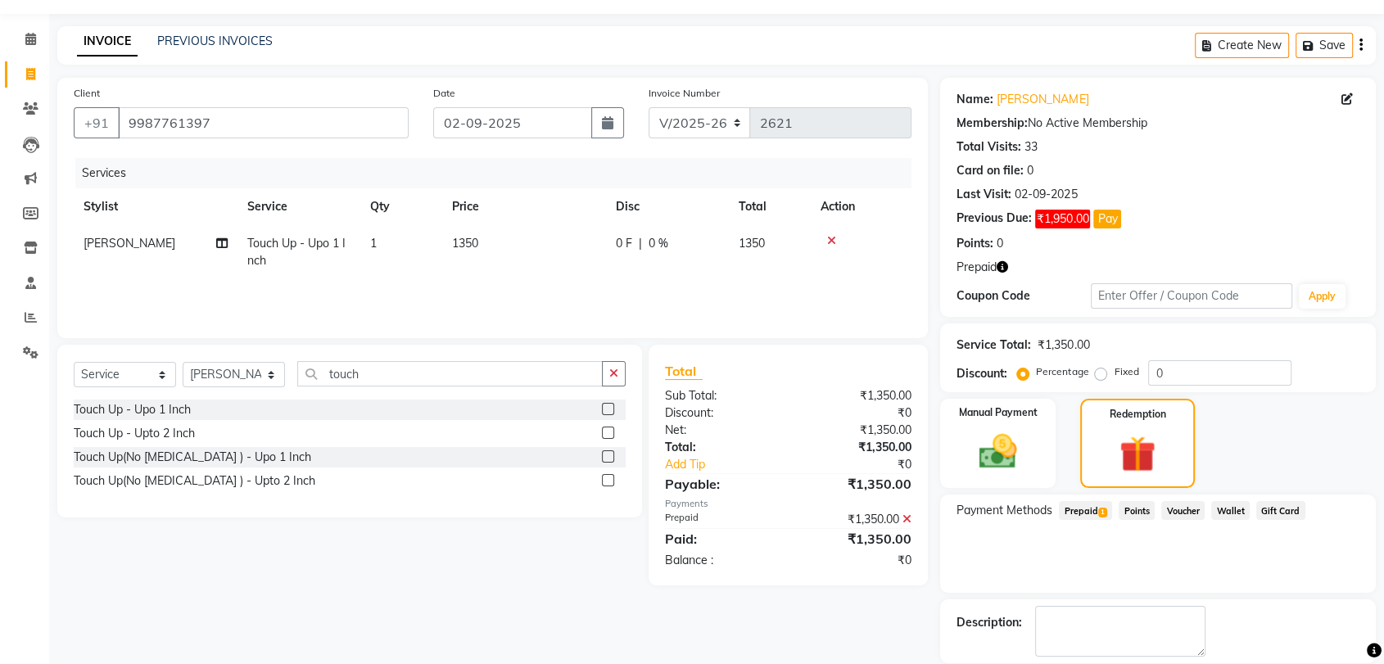
scroll to position [125, 0]
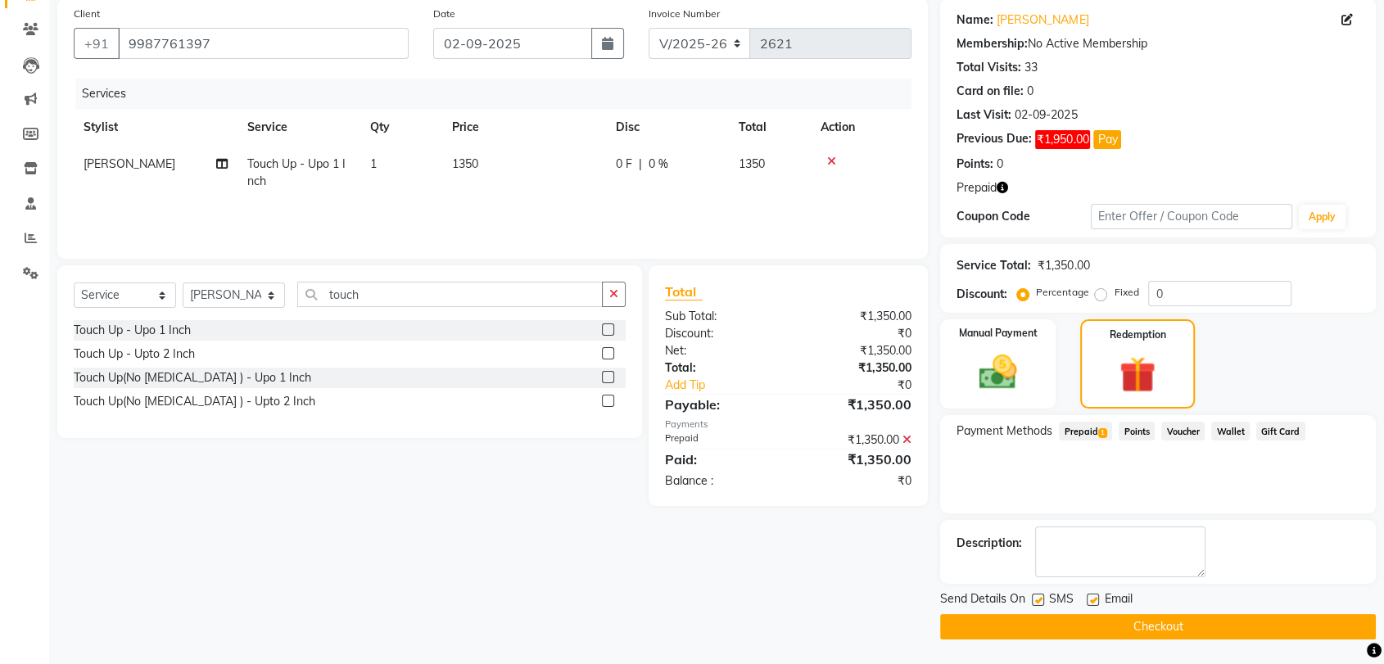
click at [1157, 621] on button "Checkout" at bounding box center [1158, 626] width 436 height 25
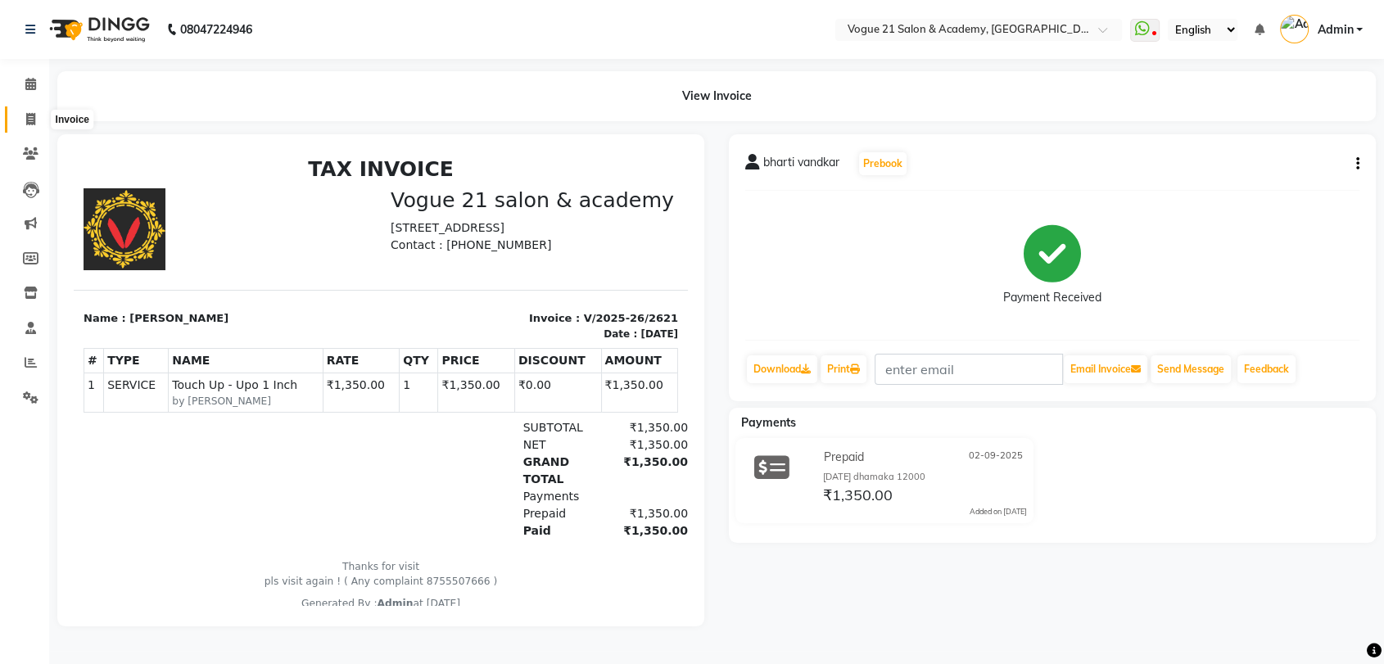
click at [29, 123] on icon at bounding box center [30, 119] width 9 height 12
select select "service"
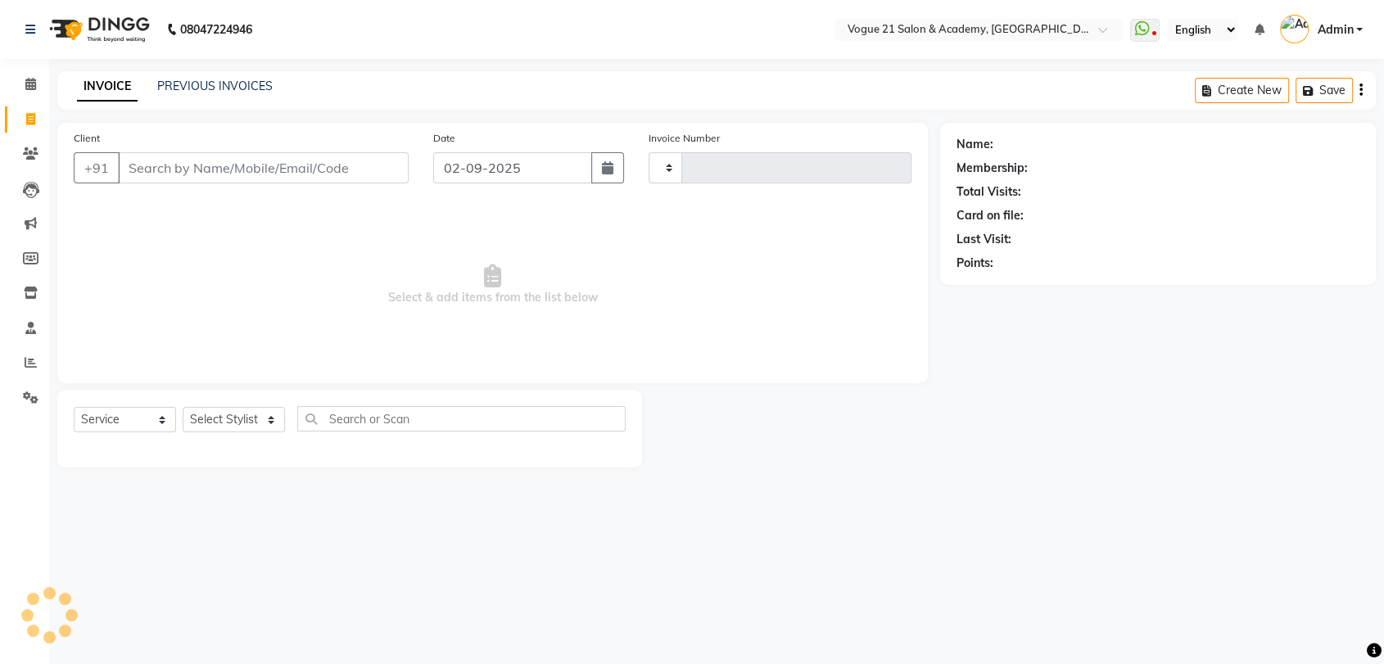
type input "2622"
select select "4433"
click at [199, 90] on link "PREVIOUS INVOICES" at bounding box center [214, 86] width 115 height 15
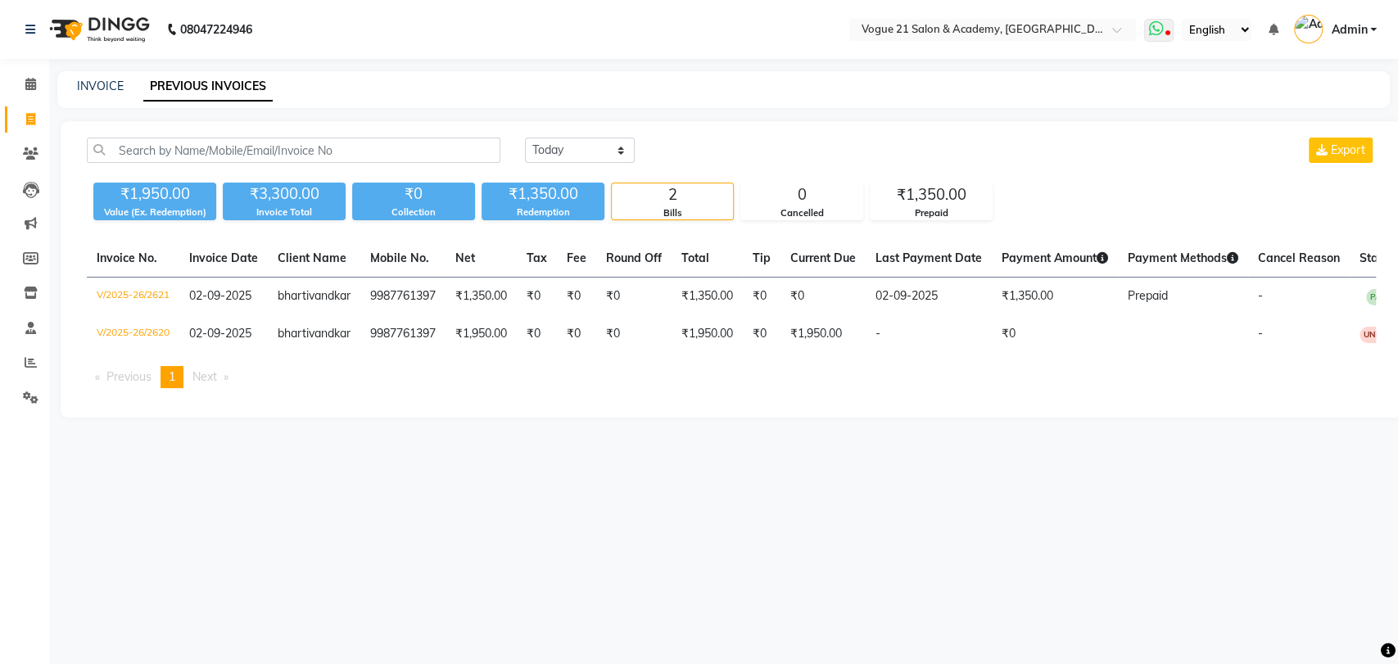
click at [1160, 29] on icon at bounding box center [1155, 28] width 15 height 16
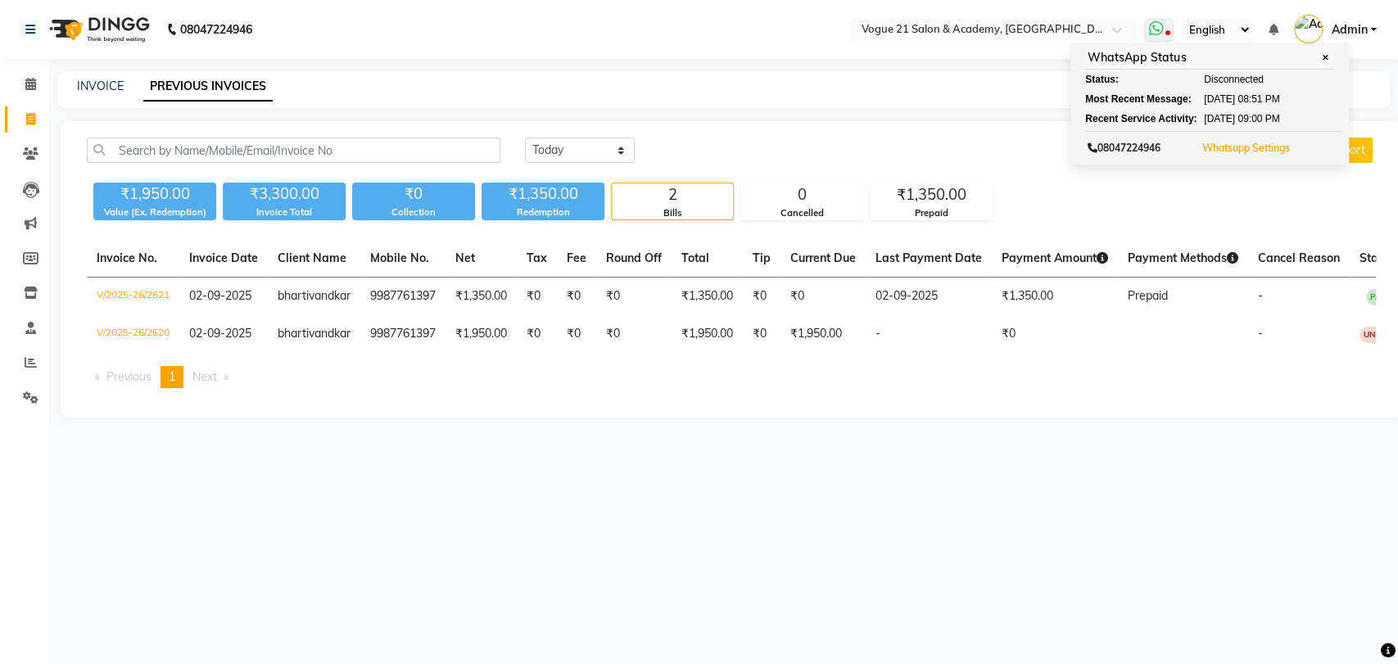
click at [1230, 156] on button "Whatsapp Settings" at bounding box center [1246, 148] width 96 height 23
click at [1234, 152] on link "Whatsapp Settings" at bounding box center [1246, 148] width 88 height 12
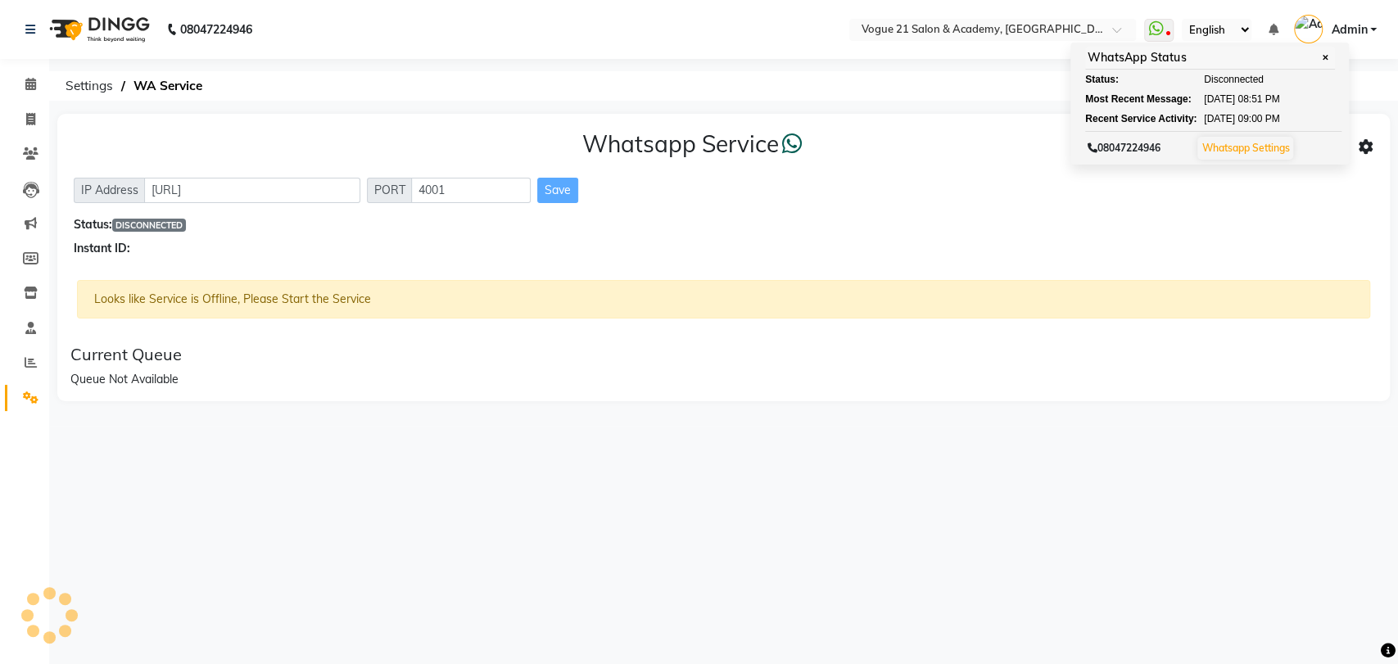
click at [1300, 194] on div "IP Address [URL] PORT 4001 Save" at bounding box center [724, 190] width 1300 height 25
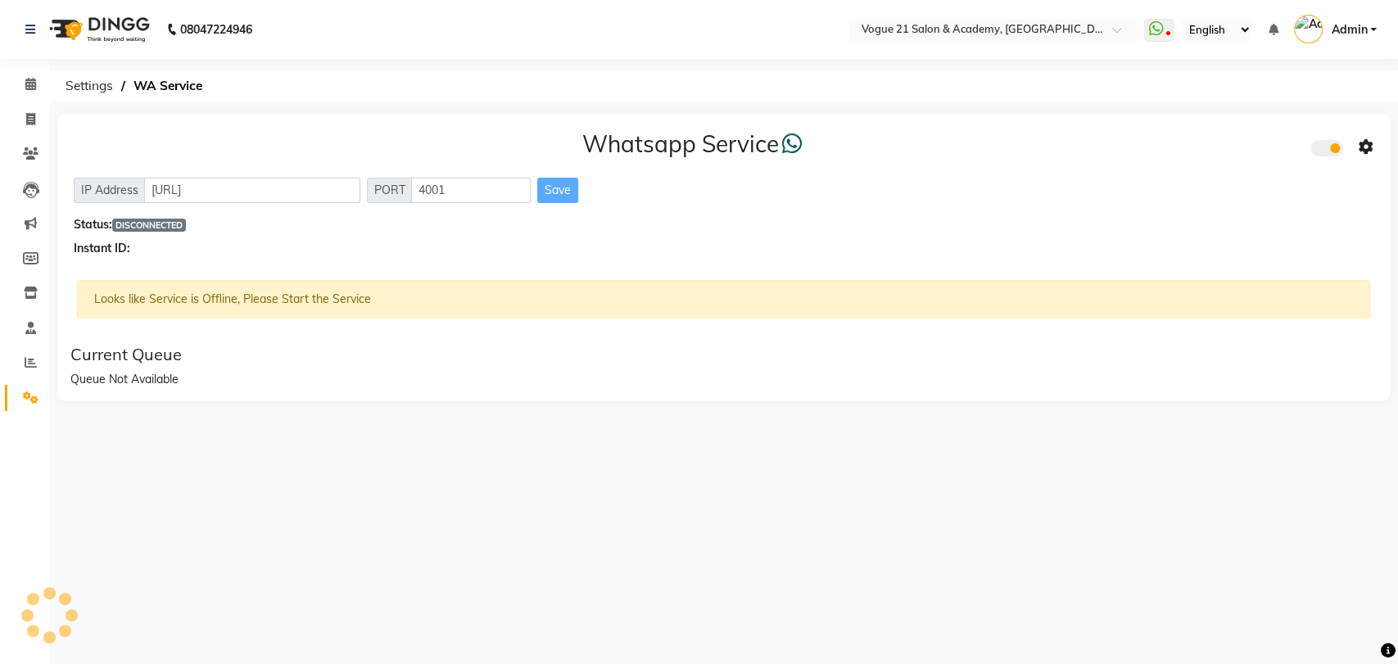
click at [1325, 152] on span at bounding box center [1327, 148] width 33 height 16
click at [1323, 151] on input "checkbox" at bounding box center [1323, 151] width 0 height 0
click at [1325, 152] on span at bounding box center [1327, 148] width 33 height 16
click at [1323, 151] on input "checkbox" at bounding box center [1323, 151] width 0 height 0
click at [1365, 147] on icon at bounding box center [1366, 147] width 15 height 15
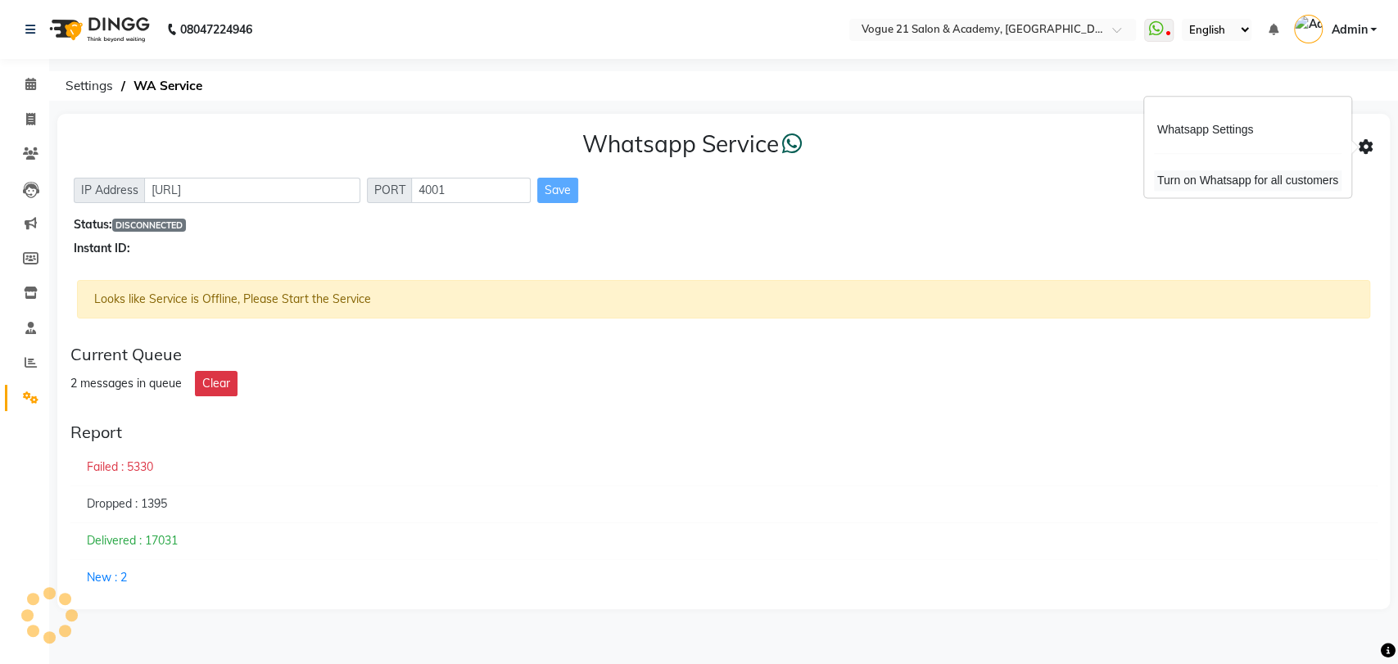
click at [1288, 182] on div "Turn on Whatsapp for all customers" at bounding box center [1248, 180] width 188 height 20
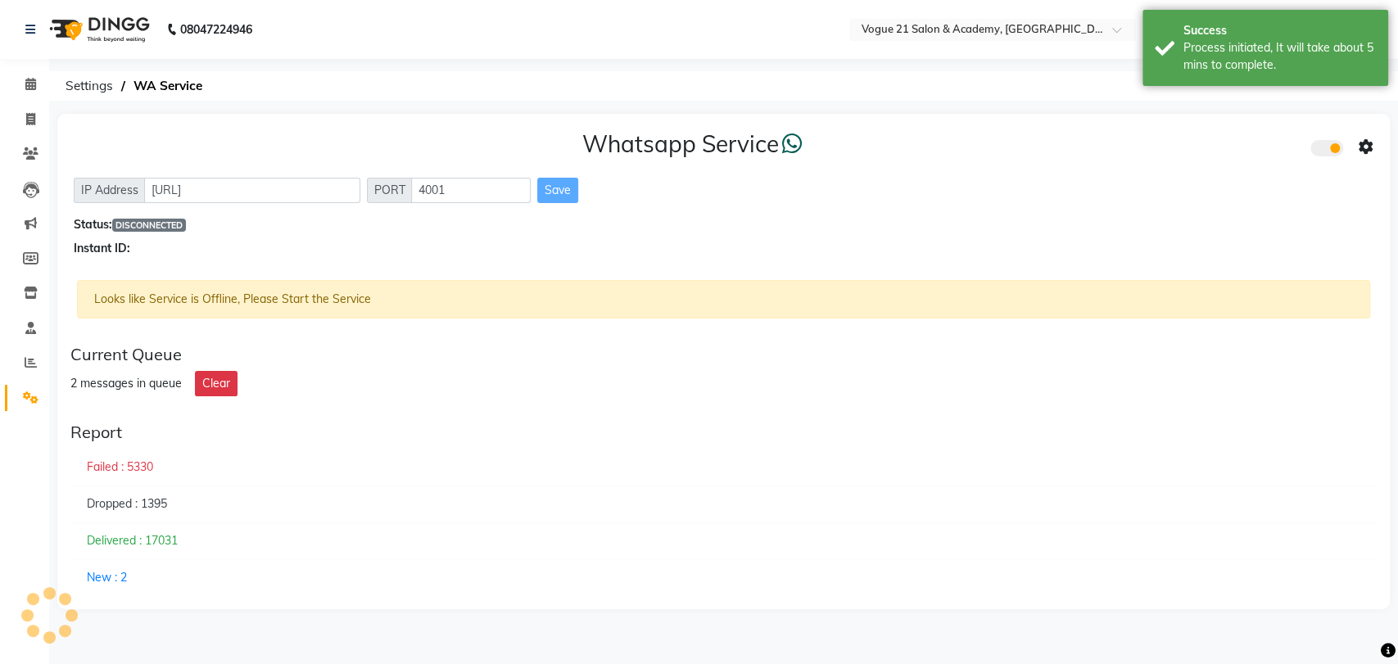
click at [1363, 137] on span at bounding box center [1366, 147] width 15 height 22
click at [1218, 132] on div "Whatsapp Settings" at bounding box center [1248, 130] width 188 height 20
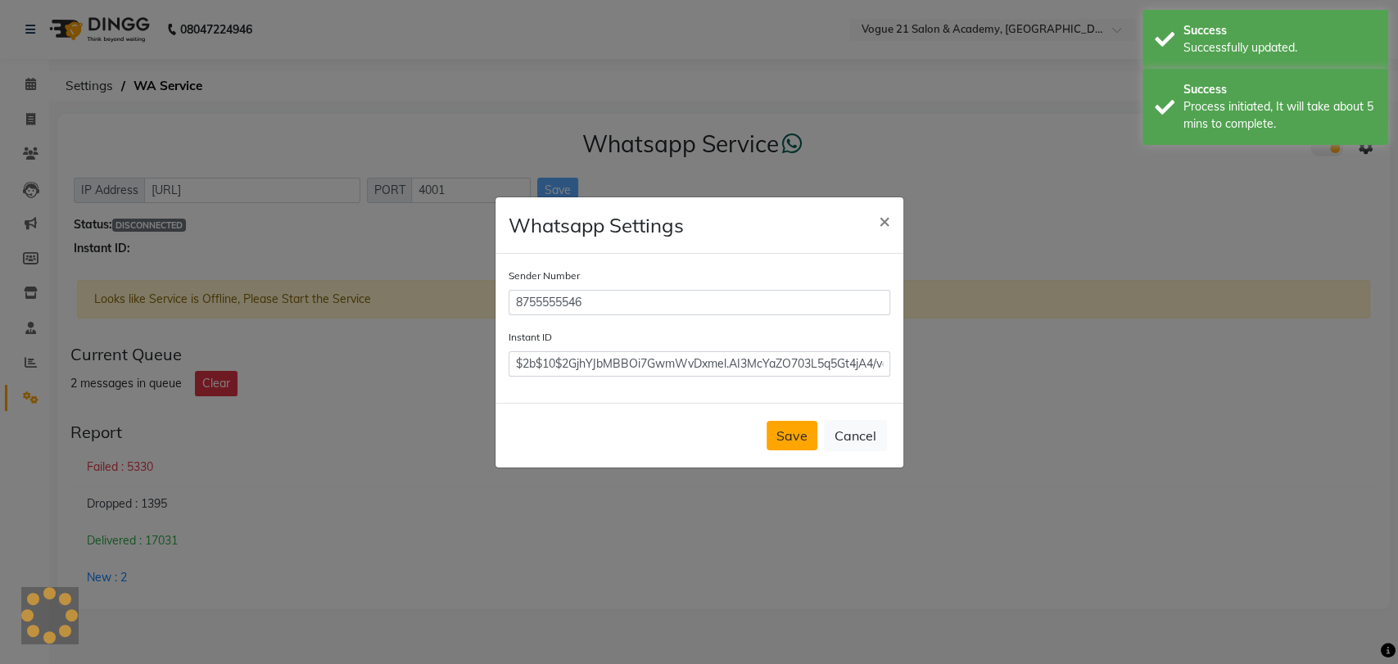
click at [780, 442] on button "Save" at bounding box center [792, 435] width 51 height 29
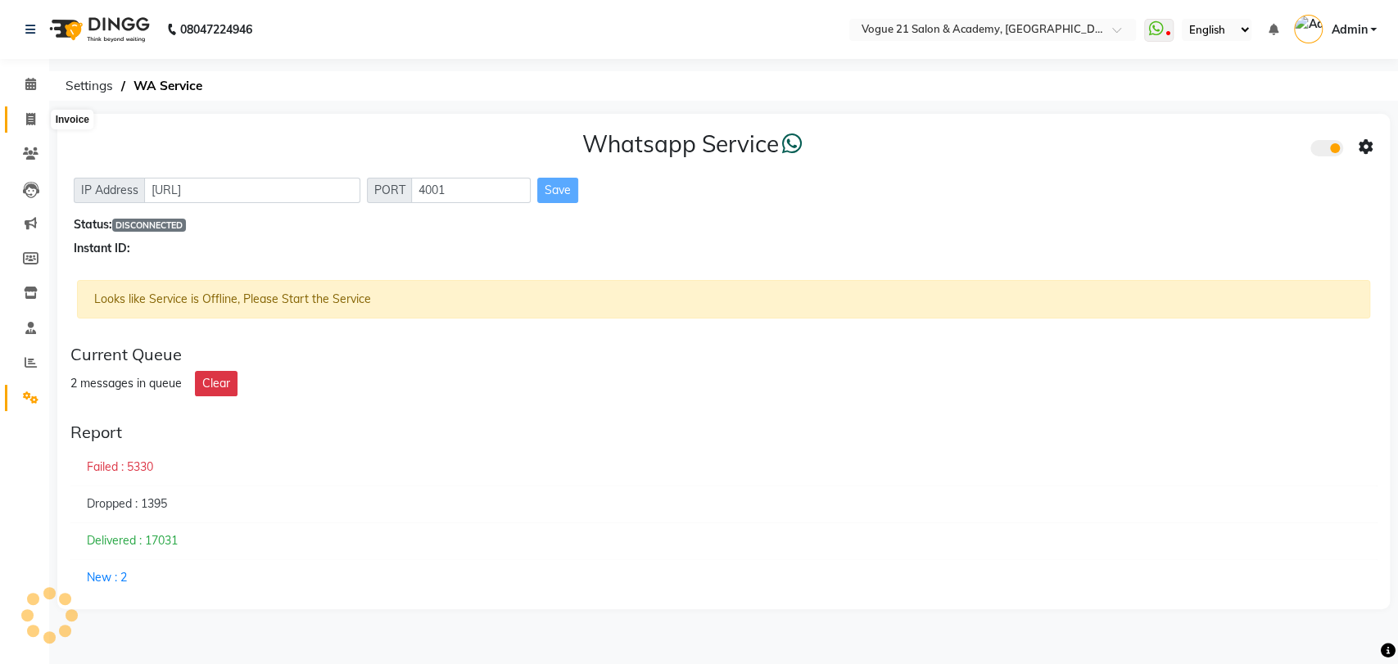
click at [31, 117] on icon at bounding box center [30, 119] width 9 height 12
select select "service"
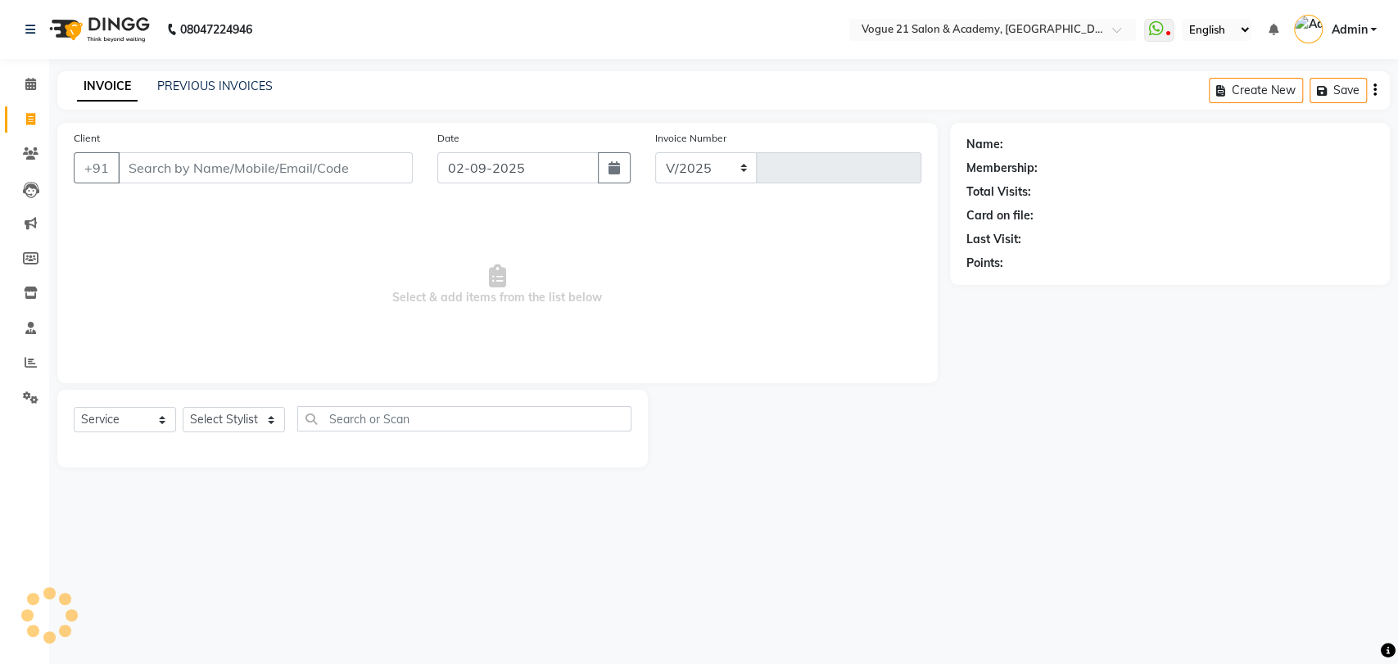
select select "4433"
type input "2622"
click at [144, 165] on input "Client" at bounding box center [265, 167] width 295 height 31
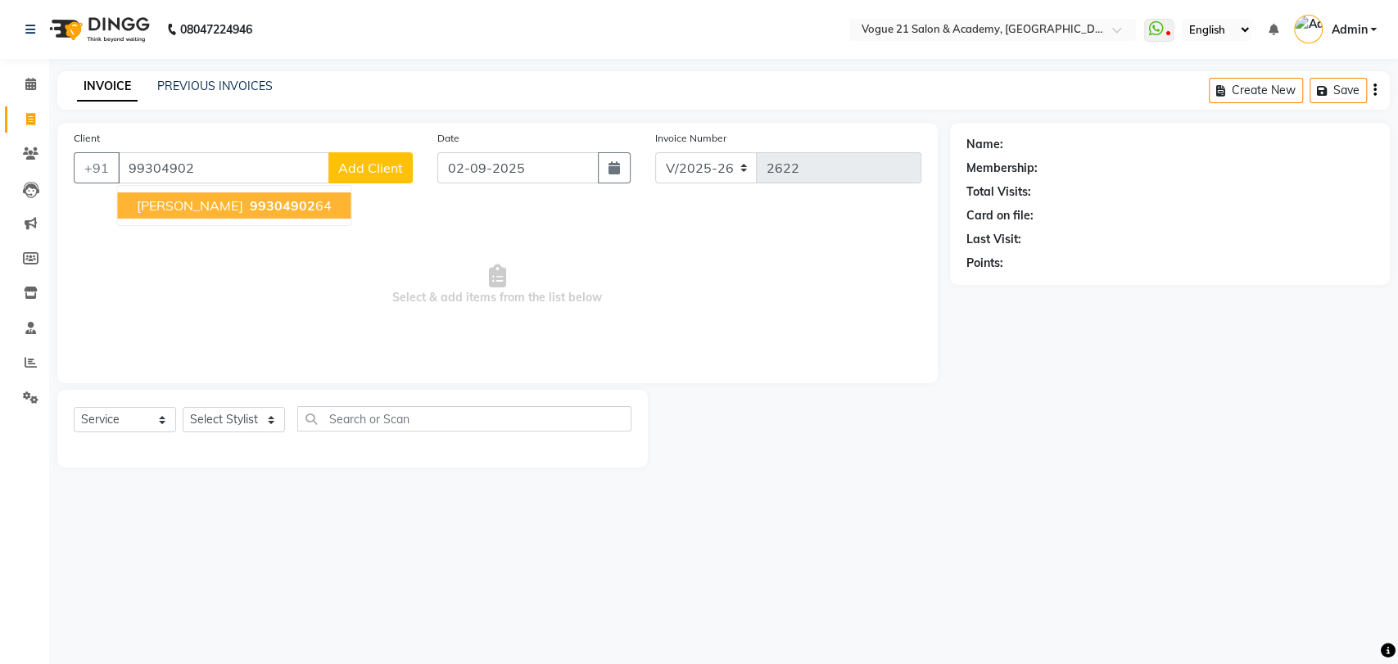
click at [192, 205] on span "[PERSON_NAME]" at bounding box center [190, 205] width 106 height 16
type input "9930490264"
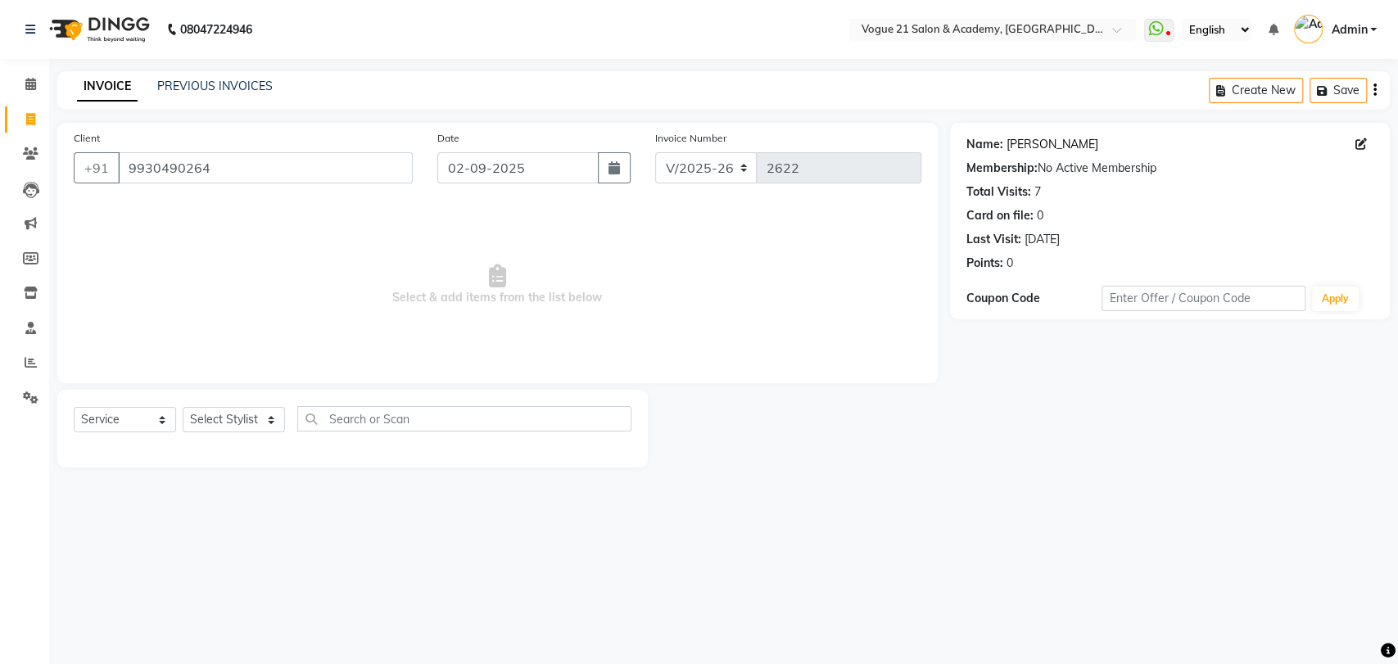
click at [1044, 151] on link "[PERSON_NAME]" at bounding box center [1053, 144] width 92 height 17
click at [27, 85] on icon at bounding box center [30, 84] width 11 height 12
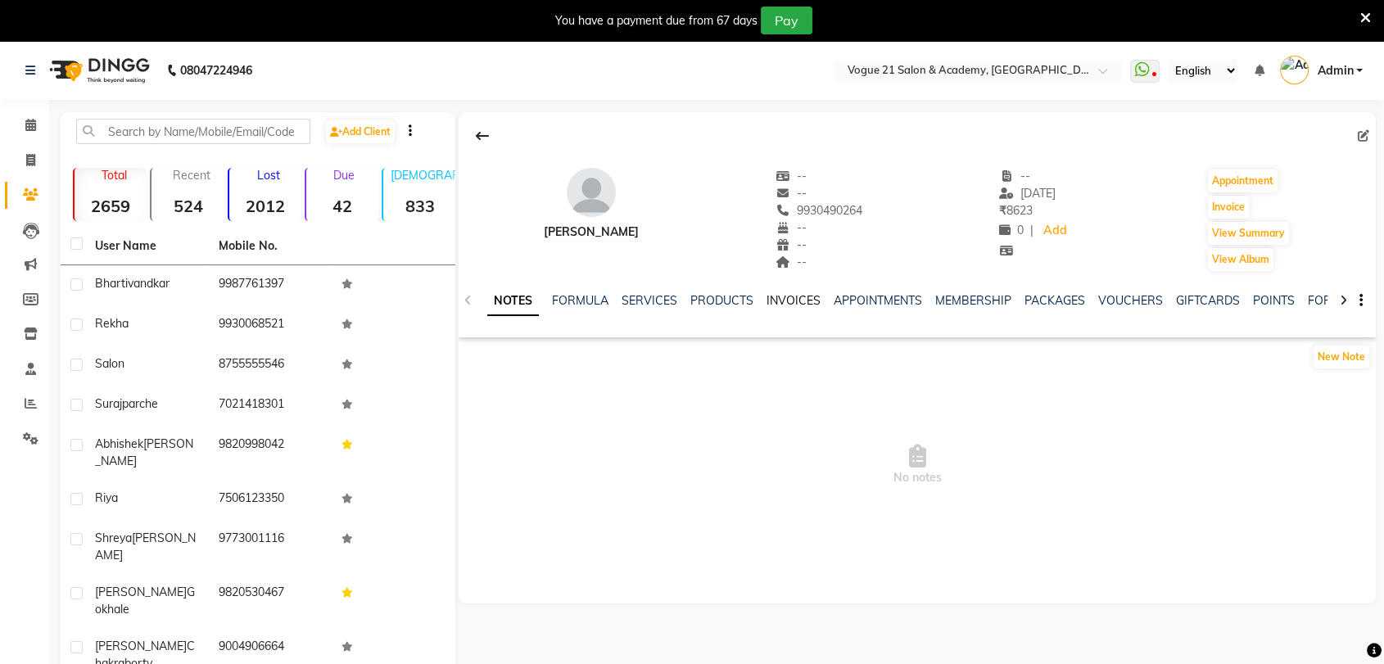
click at [780, 306] on link "INVOICES" at bounding box center [794, 300] width 54 height 15
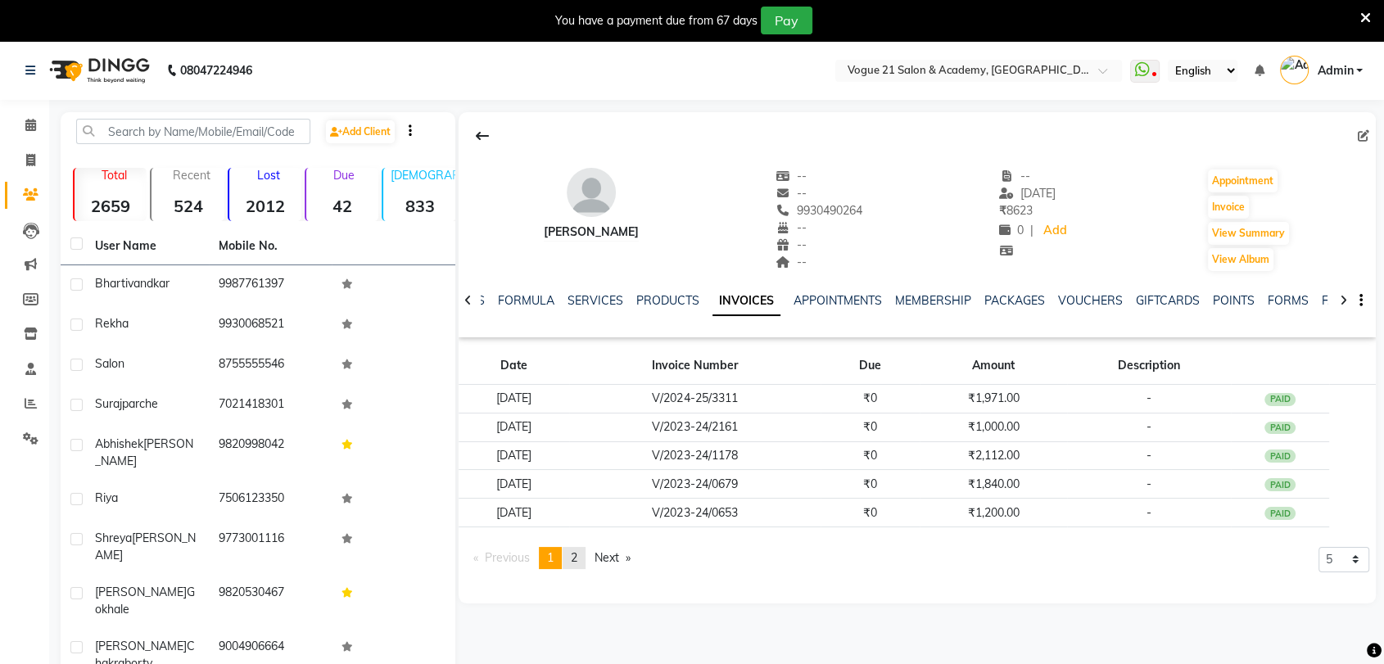
click at [576, 562] on span "2" at bounding box center [574, 557] width 7 height 15
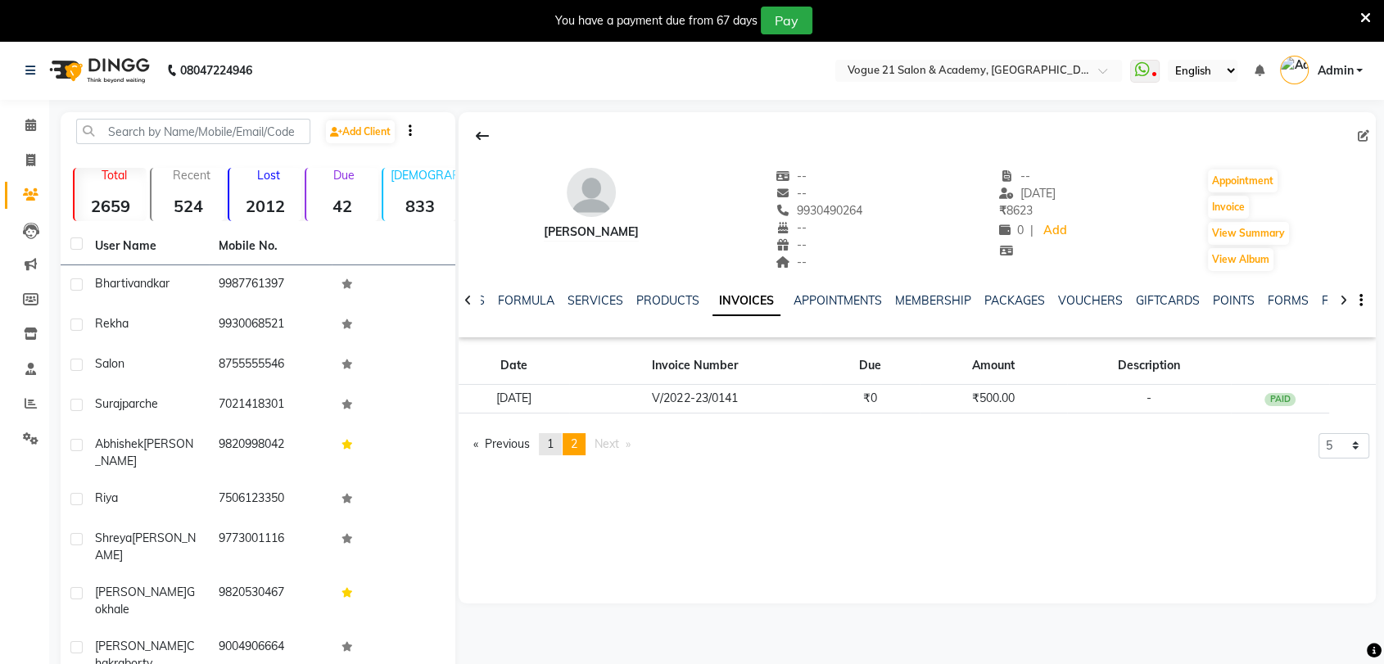
click at [552, 451] on link "page 1" at bounding box center [550, 444] width 23 height 22
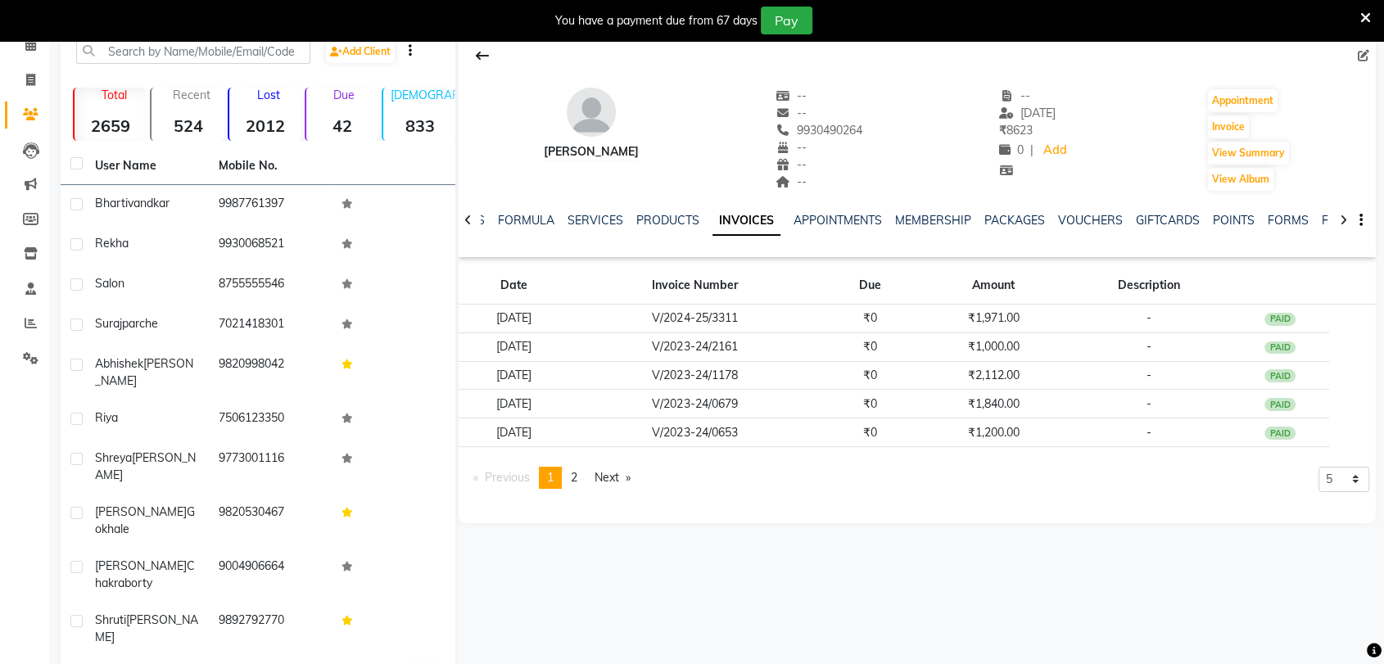
scroll to position [87, 0]
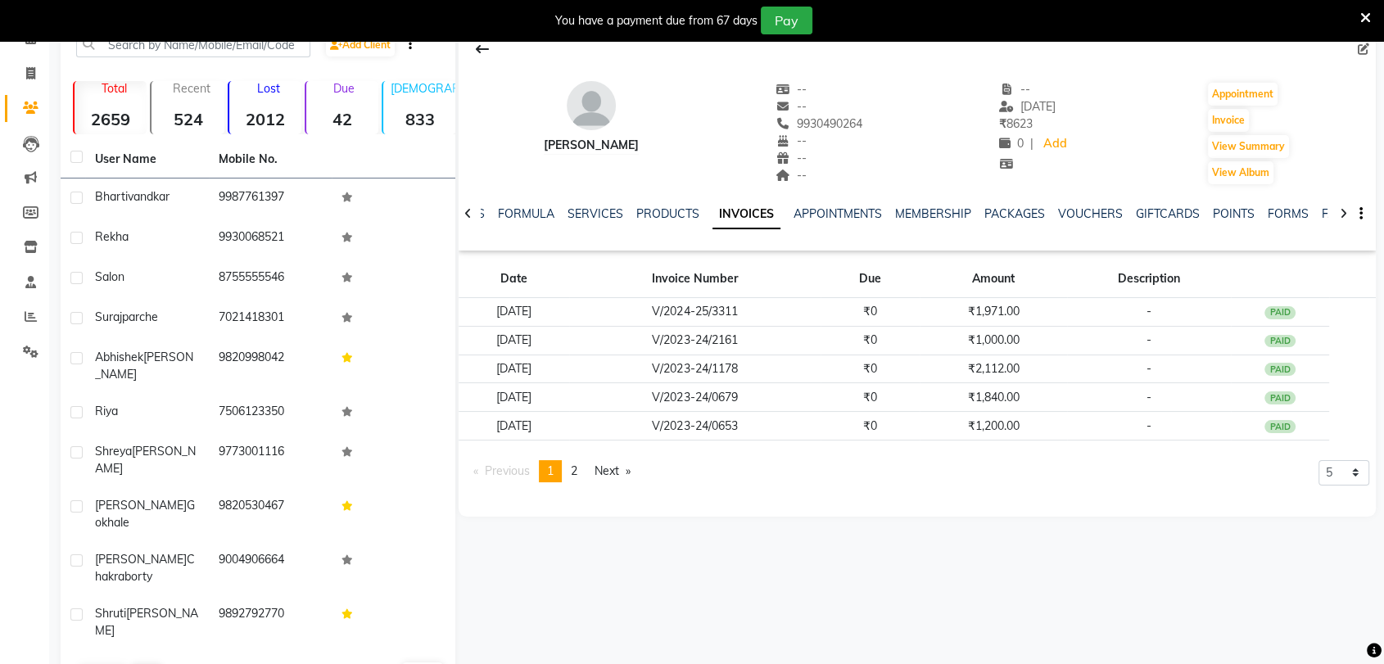
click at [1365, 15] on icon at bounding box center [1366, 18] width 11 height 15
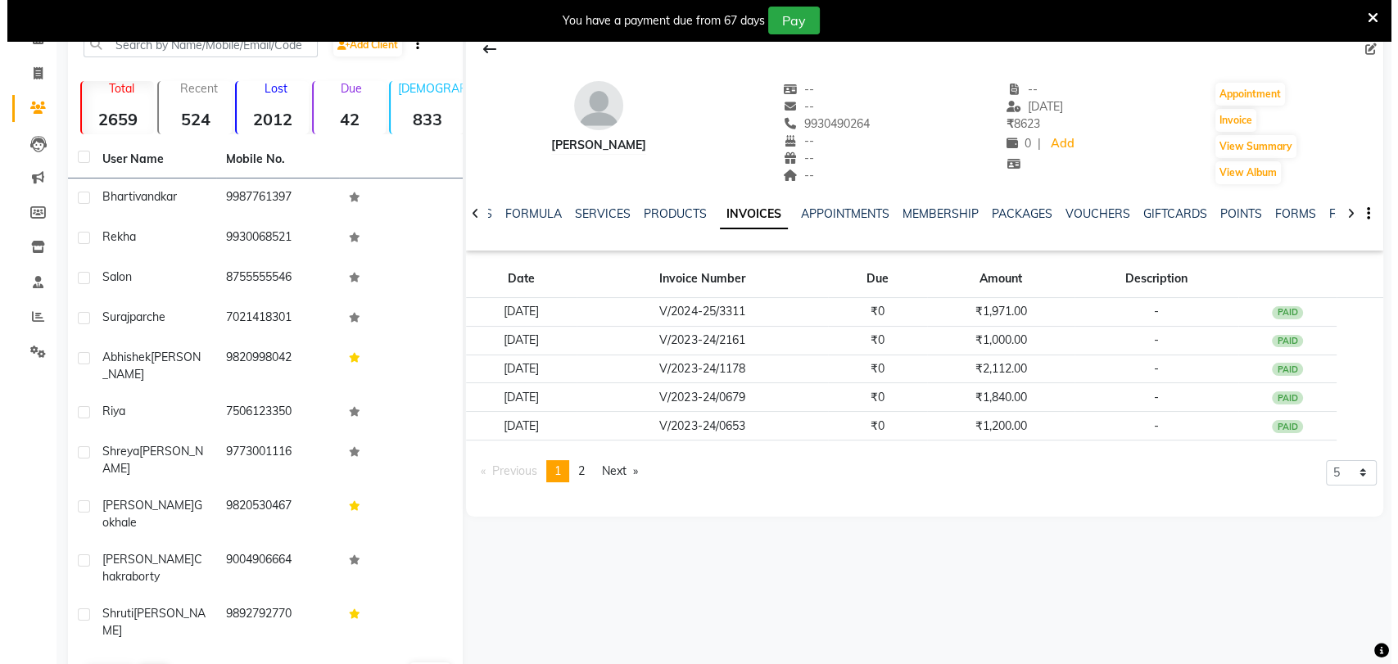
scroll to position [46, 0]
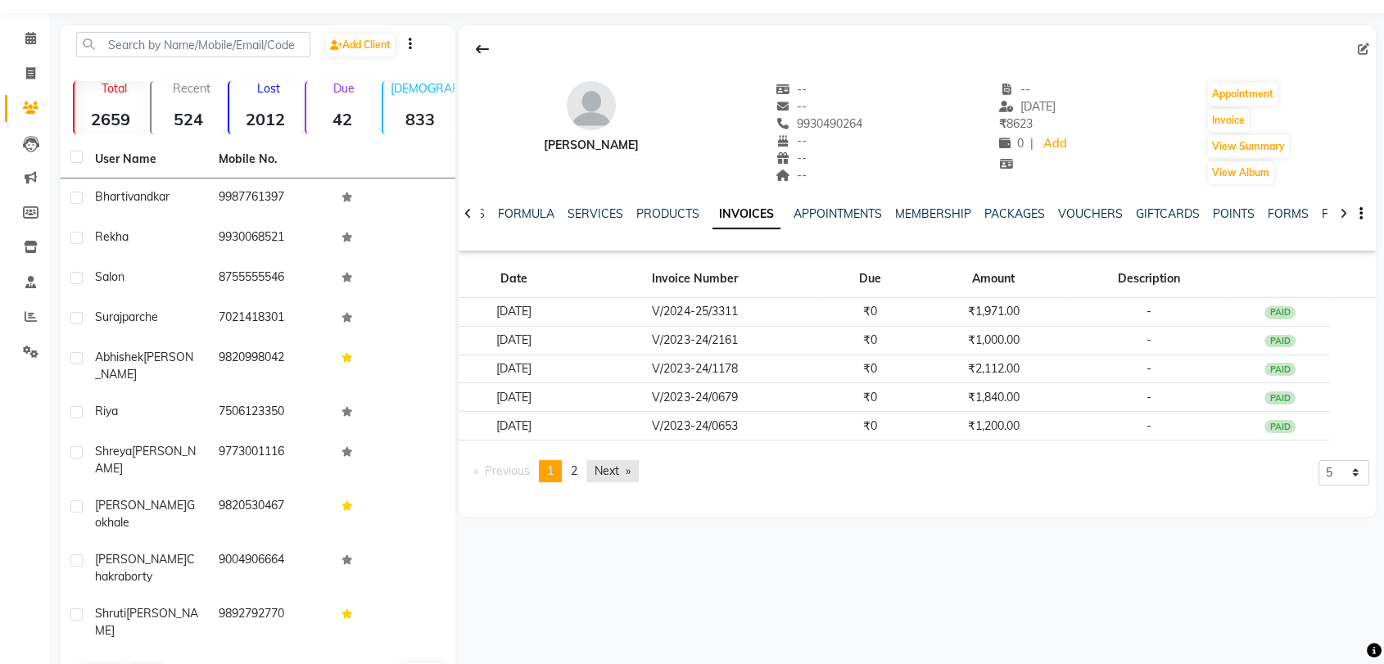
click at [605, 475] on link "Next page" at bounding box center [612, 471] width 52 height 22
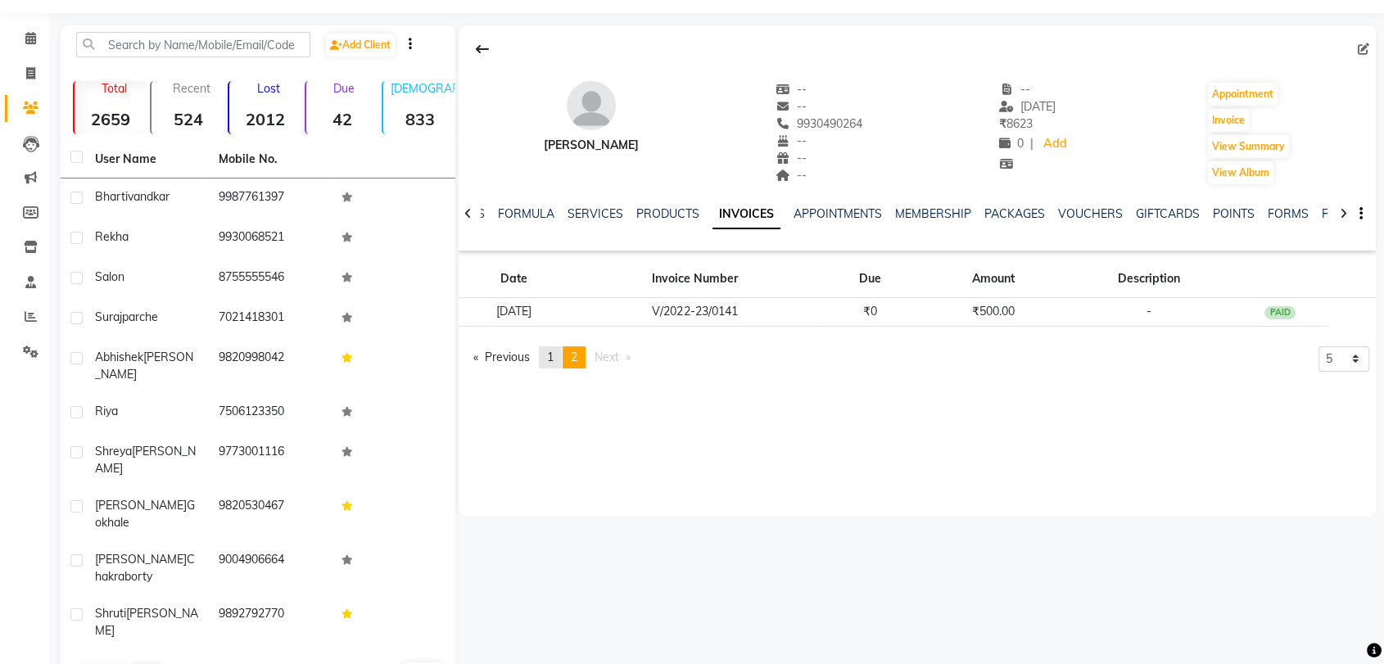
click at [559, 349] on link "page 1" at bounding box center [550, 357] width 23 height 22
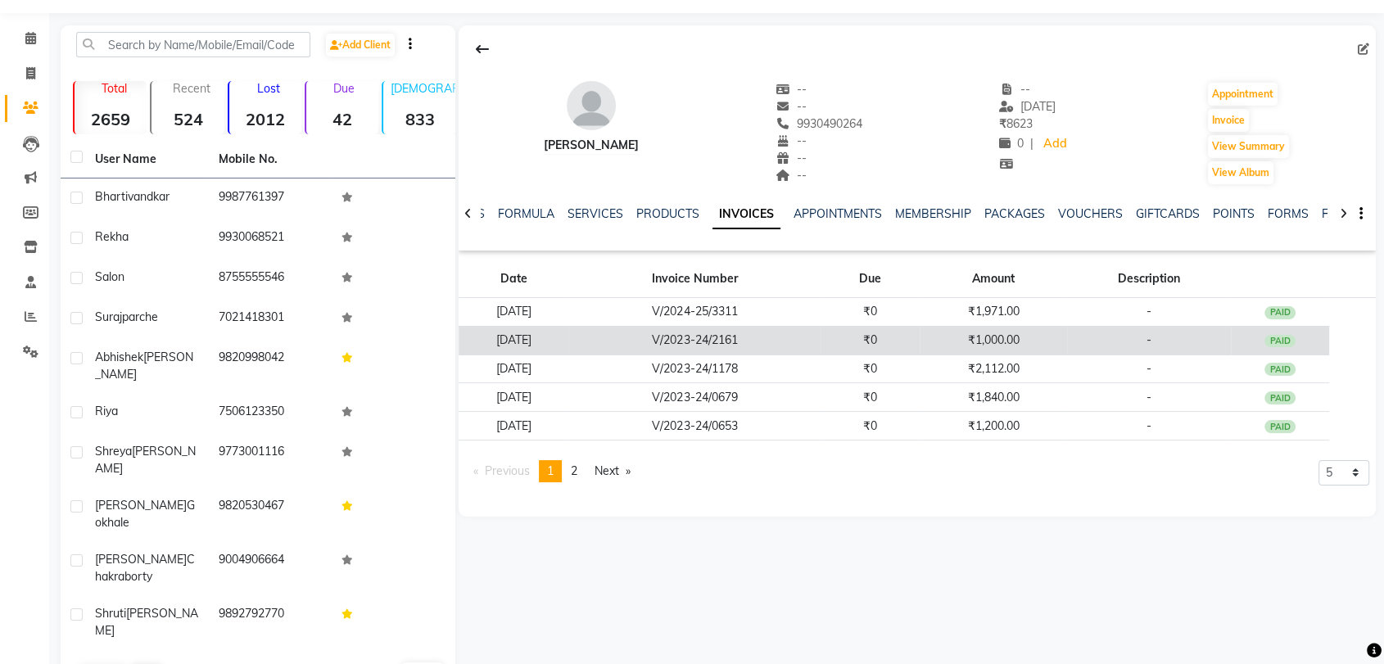
click at [569, 347] on td "14-11-2023" at bounding box center [514, 340] width 111 height 29
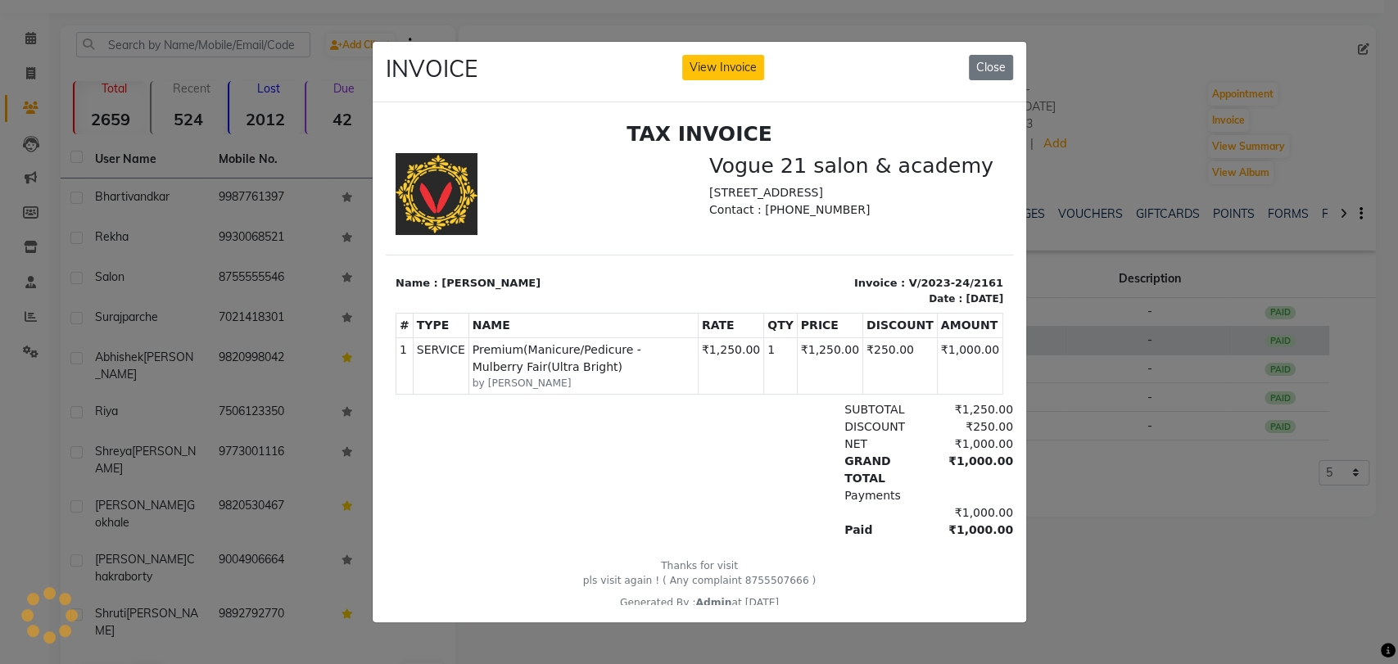
scroll to position [0, 0]
click at [997, 55] on button "Close" at bounding box center [991, 67] width 44 height 25
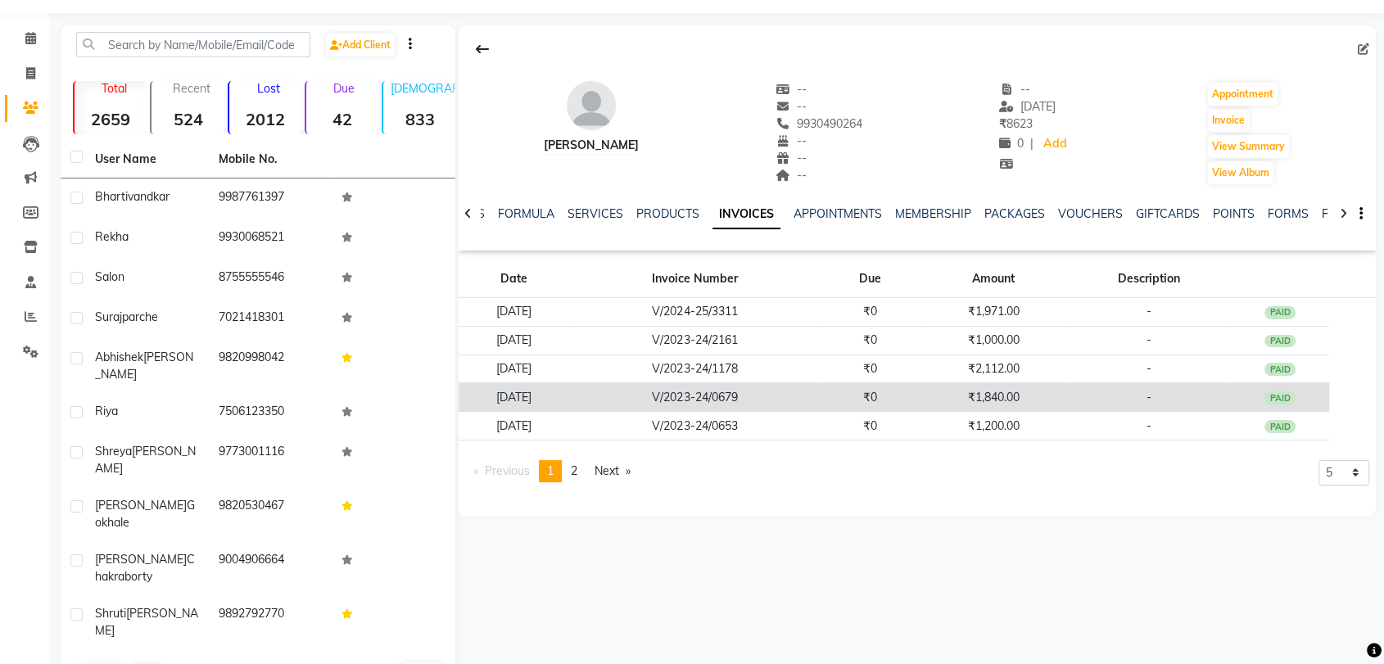
click at [854, 384] on td "₹0" at bounding box center [870, 397] width 99 height 29
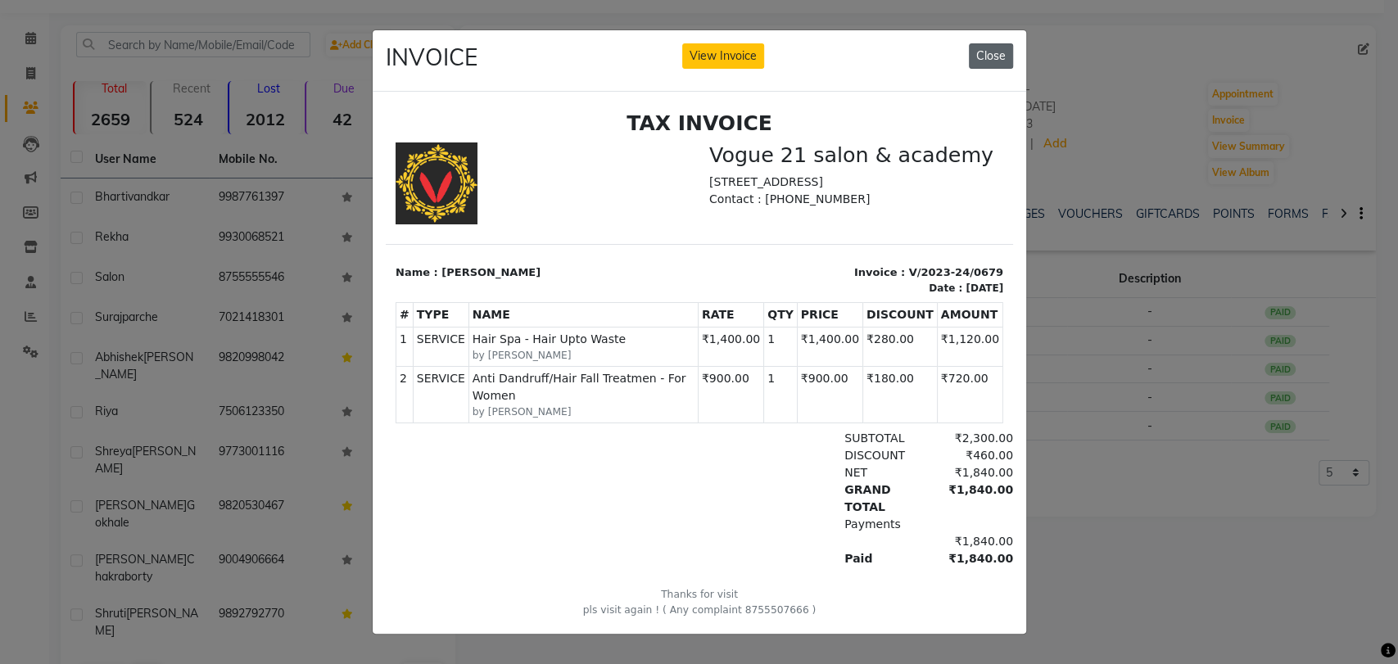
click at [1002, 45] on button "Close" at bounding box center [991, 55] width 44 height 25
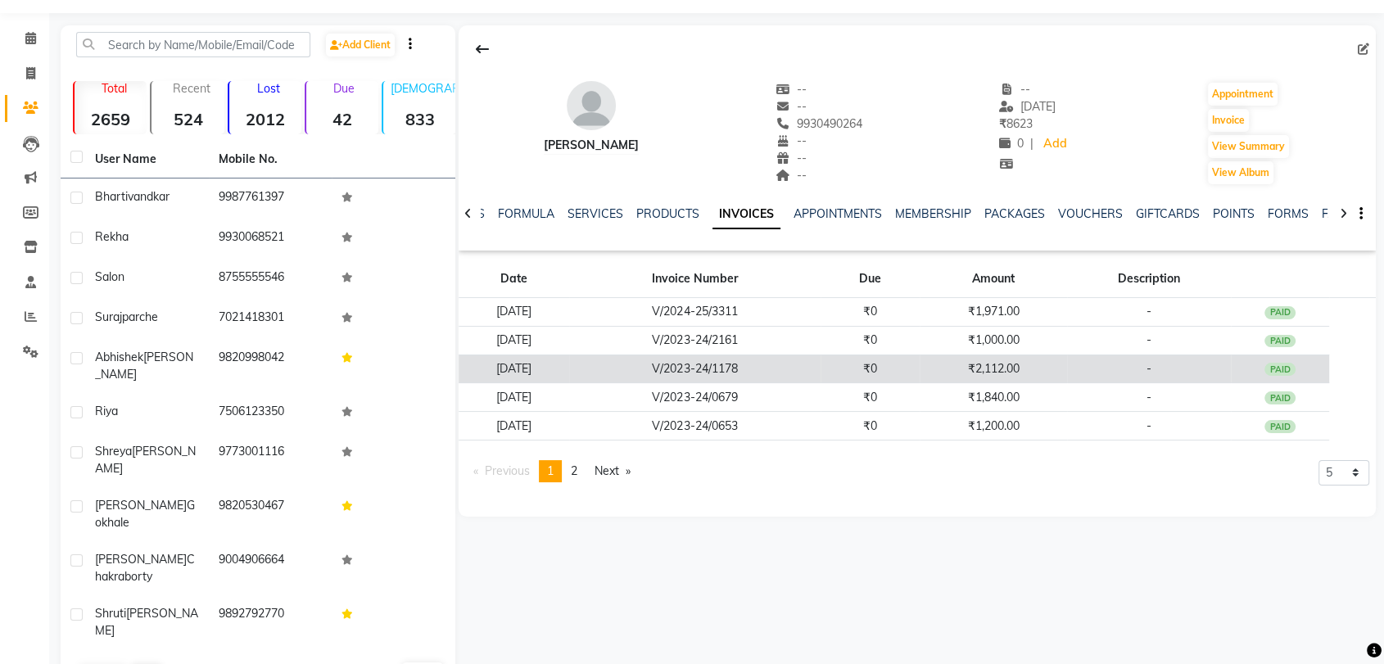
click at [949, 372] on td "₹2,112.00" at bounding box center [994, 369] width 148 height 29
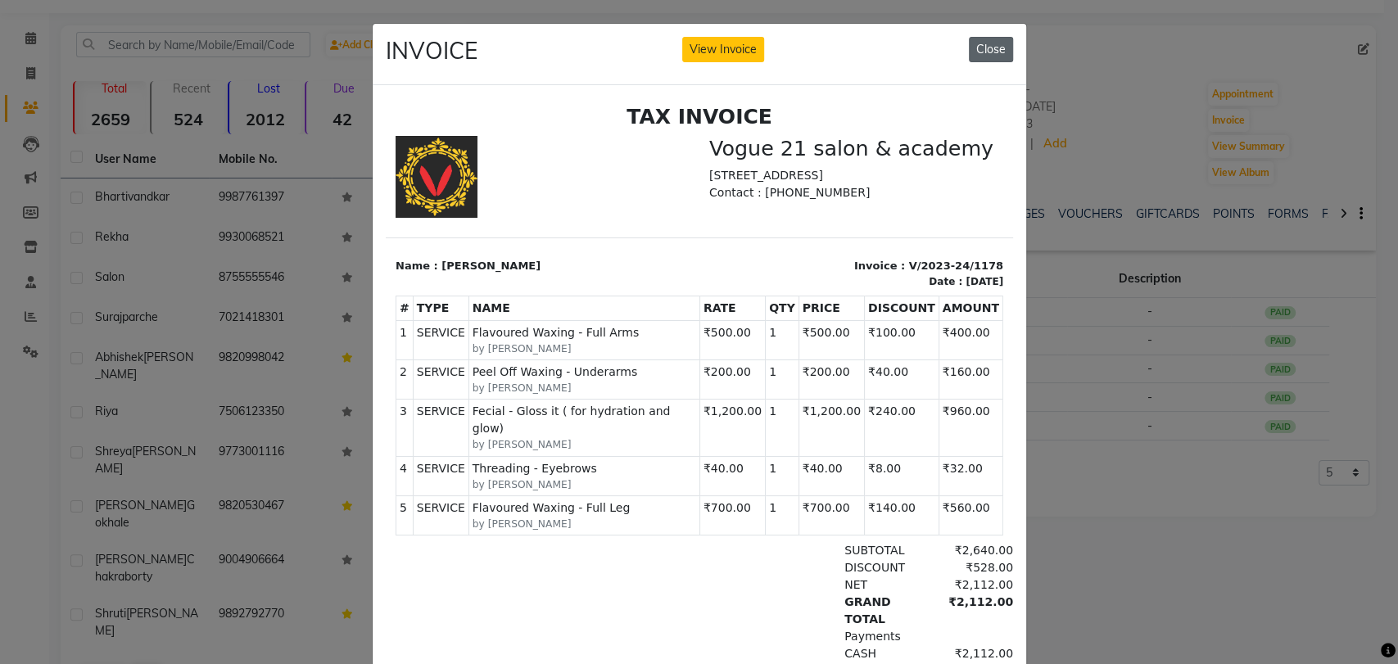
click at [983, 50] on button "Close" at bounding box center [991, 49] width 44 height 25
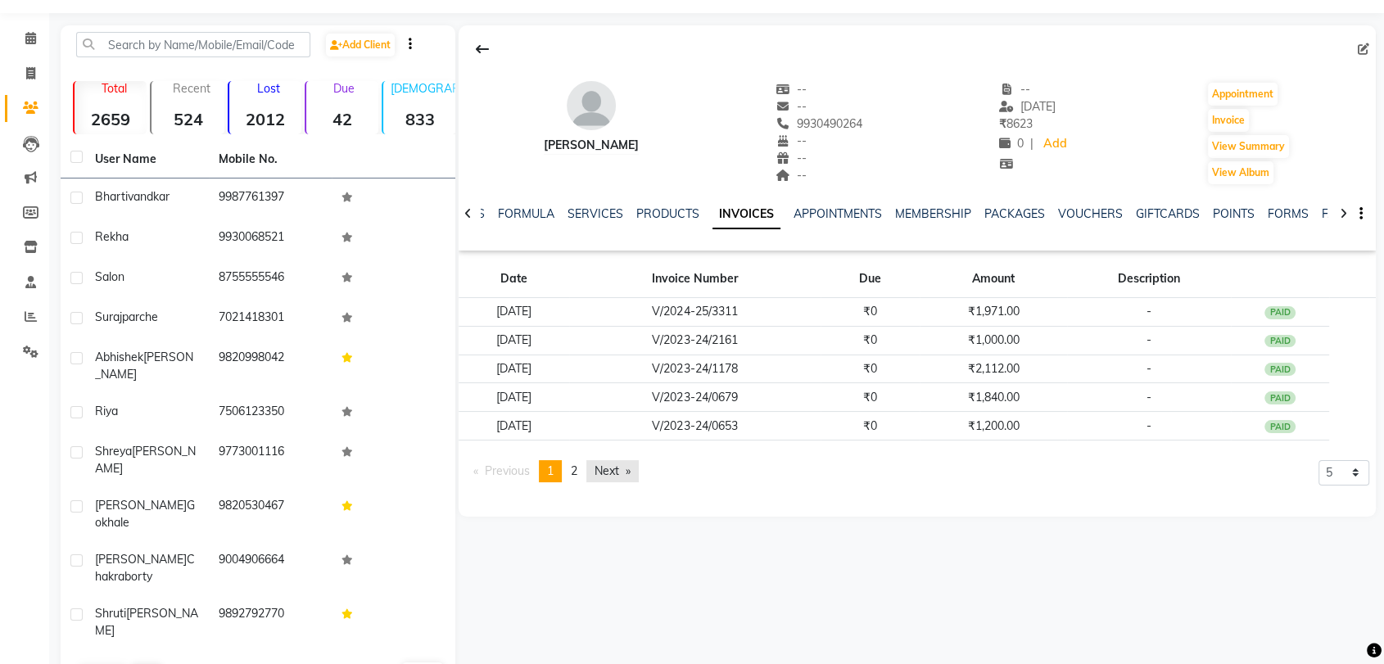
click at [613, 470] on link "Next page" at bounding box center [612, 471] width 52 height 22
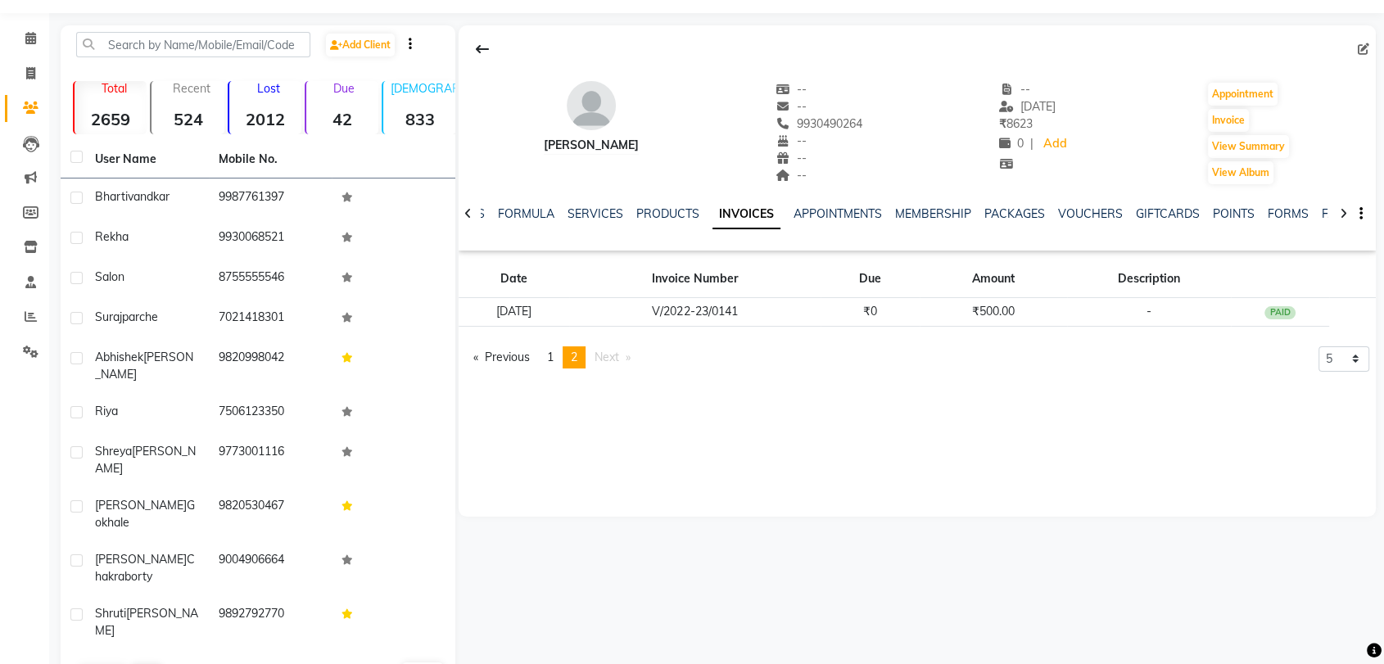
click at [924, 220] on div "MEMBERSHIP" at bounding box center [933, 214] width 76 height 17
click at [924, 212] on link "MEMBERSHIP" at bounding box center [933, 213] width 76 height 15
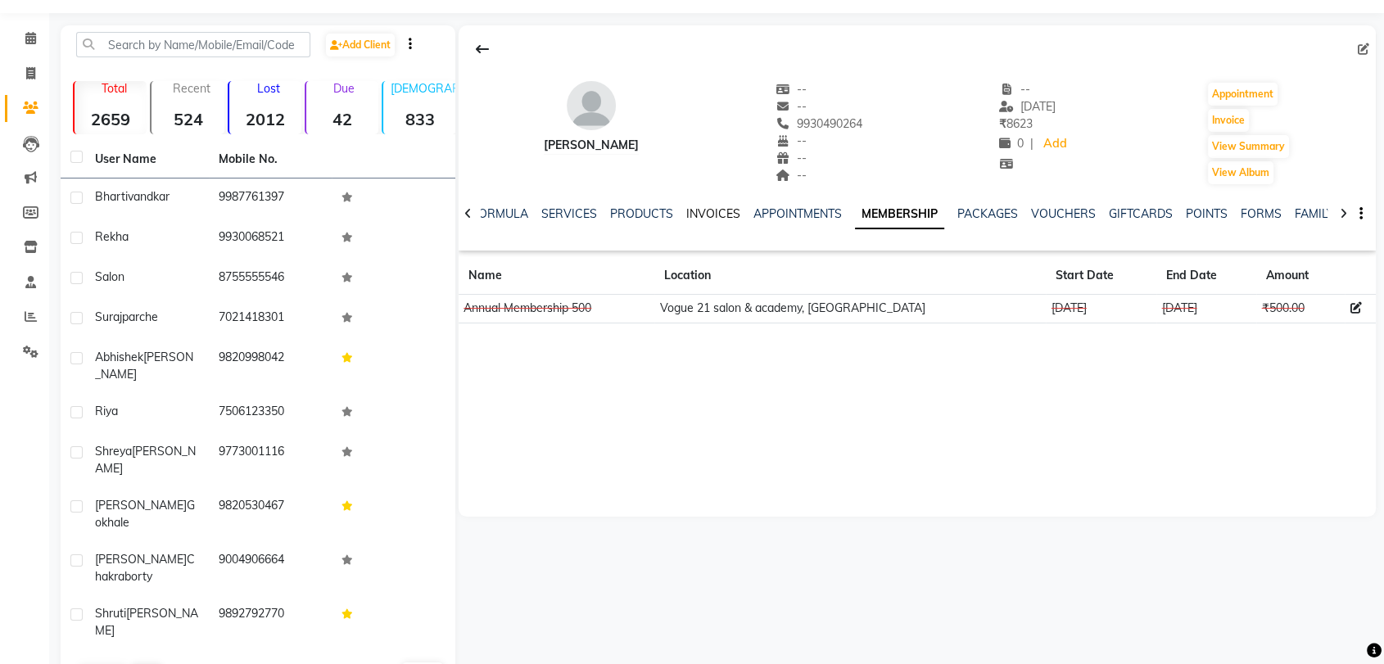
click at [695, 211] on link "INVOICES" at bounding box center [713, 213] width 54 height 15
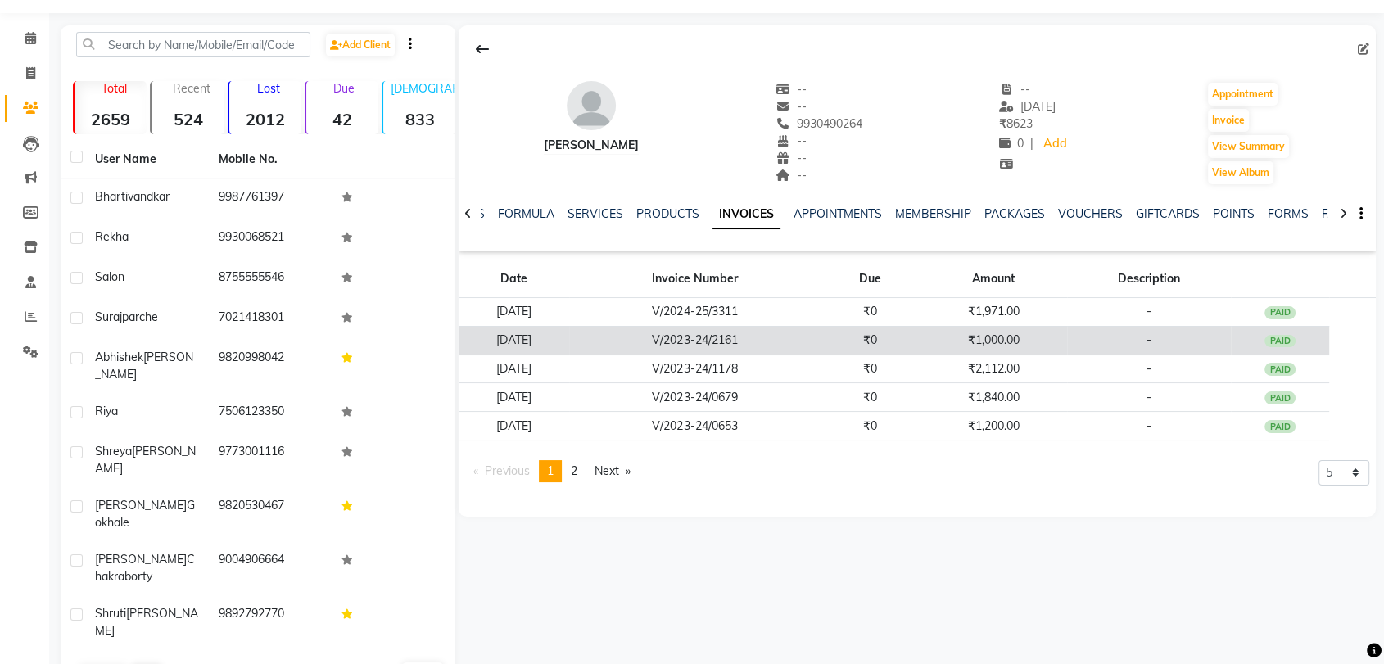
click at [714, 333] on td "V/2023-24/2161" at bounding box center [694, 340] width 251 height 29
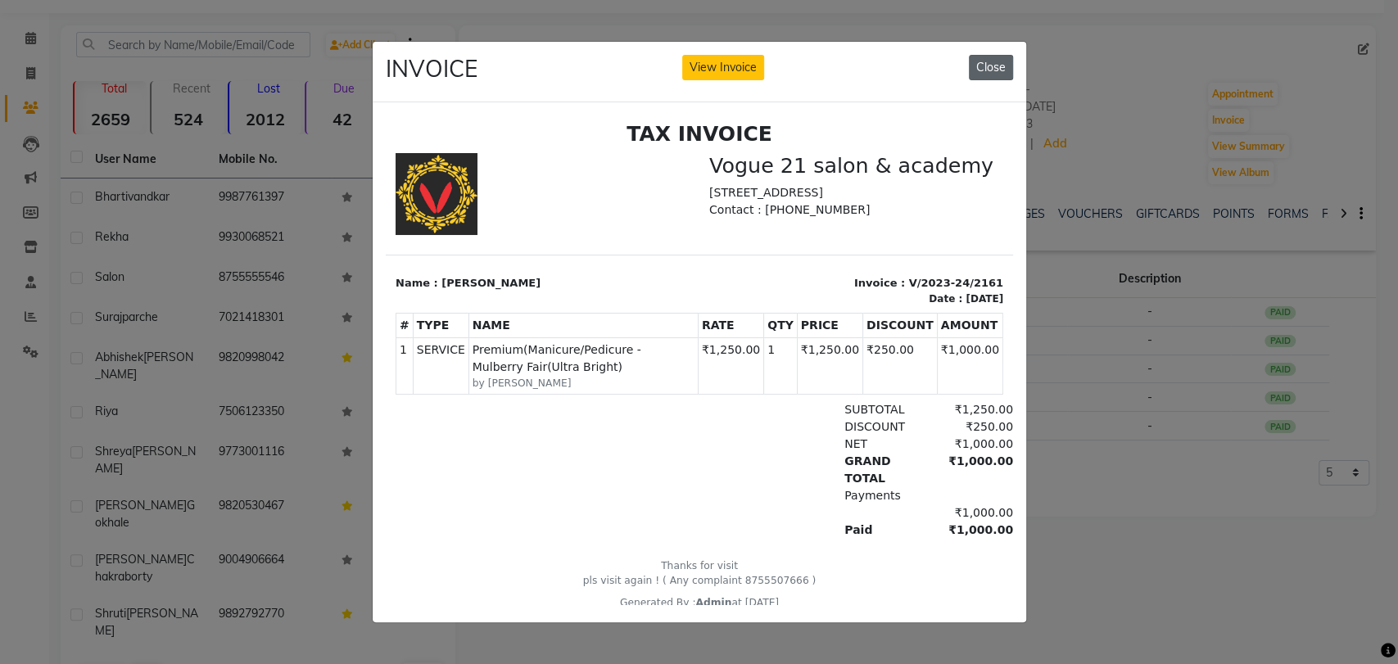
click at [983, 66] on button "Close" at bounding box center [991, 67] width 44 height 25
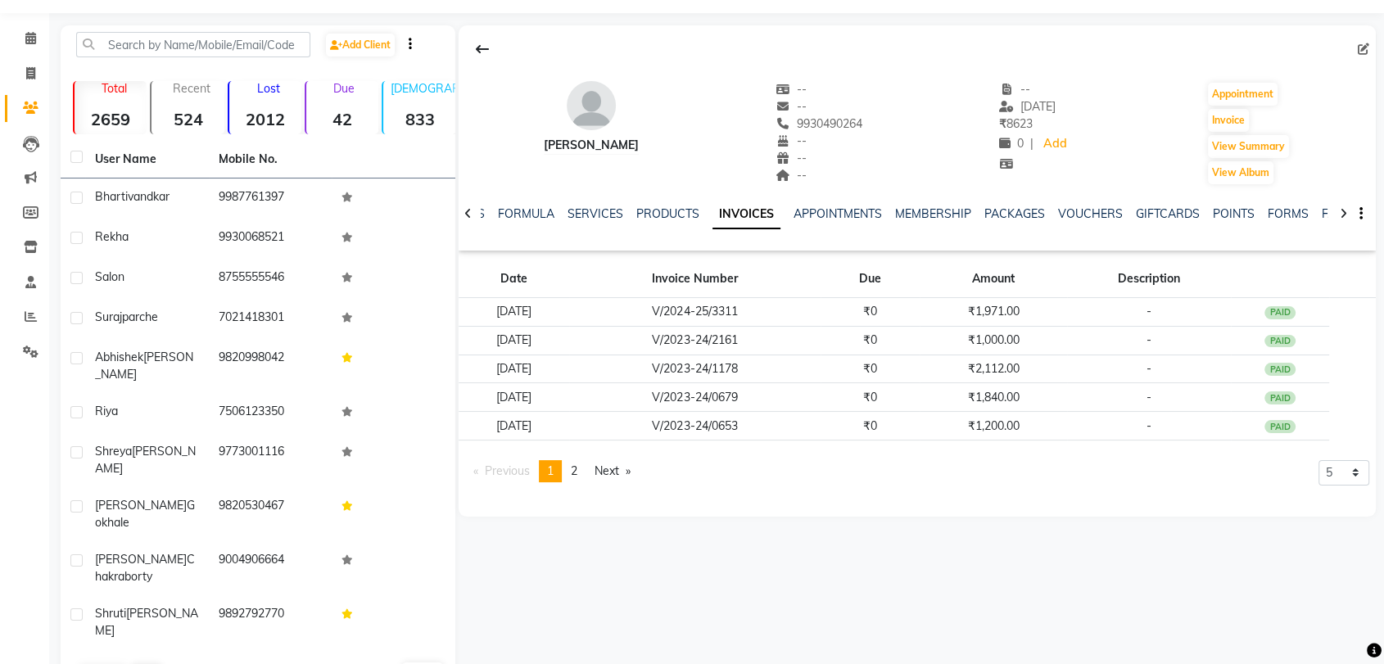
click at [781, 70] on div "prachi agarwal -- -- 9930490264 -- -- -- -- 02-12-2024 ₹ 8623 0 | Add Appointme…" at bounding box center [917, 125] width 917 height 121
